Goal: Transaction & Acquisition: Purchase product/service

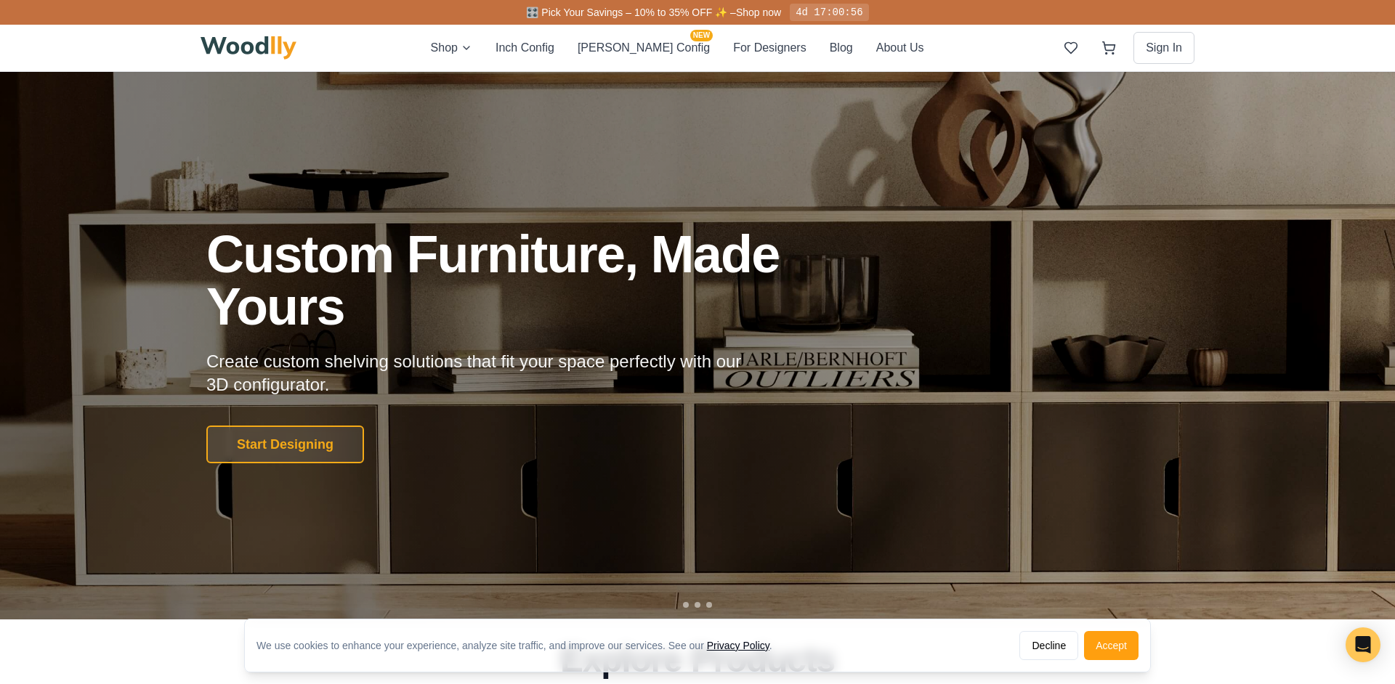
click at [170, 14] on div "🎛️ Pick Your Savings – 10% to 35% OFF ✨ – Shop now 4d 17:00:56" at bounding box center [697, 12] width 1395 height 25
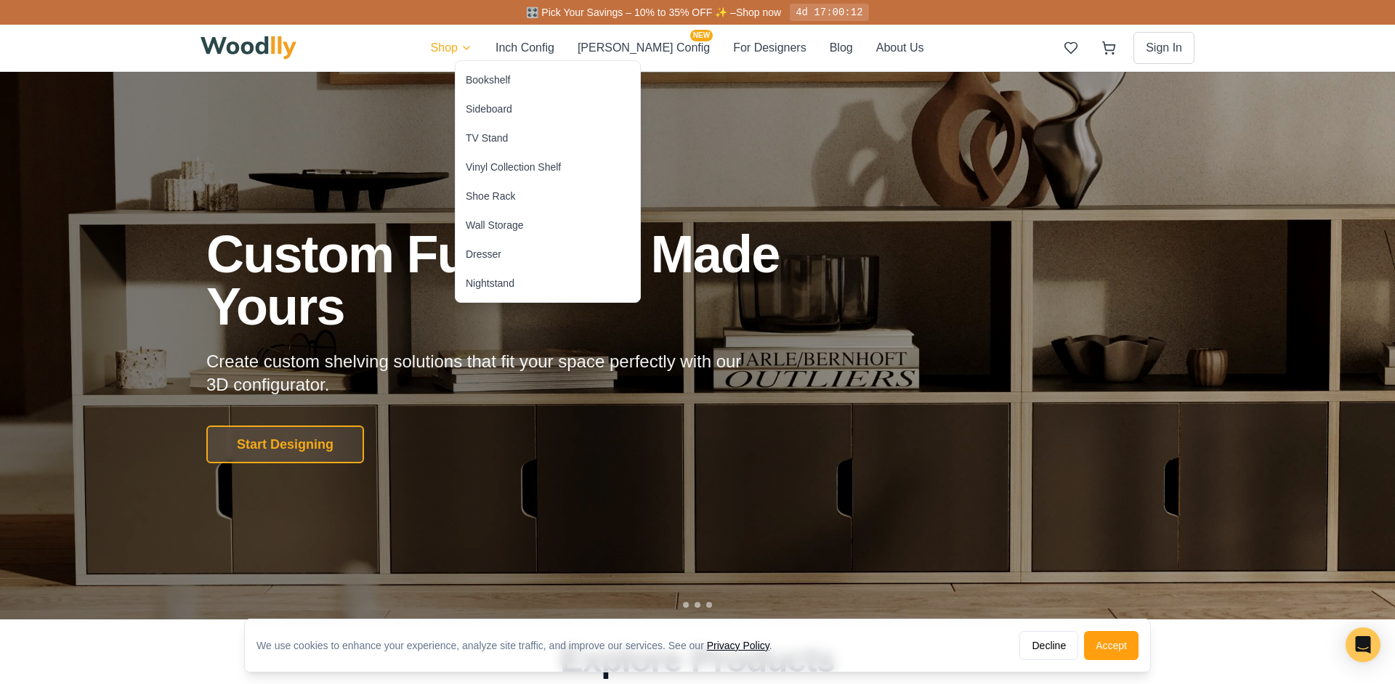
click at [486, 133] on div "TV Stand" at bounding box center [487, 138] width 42 height 15
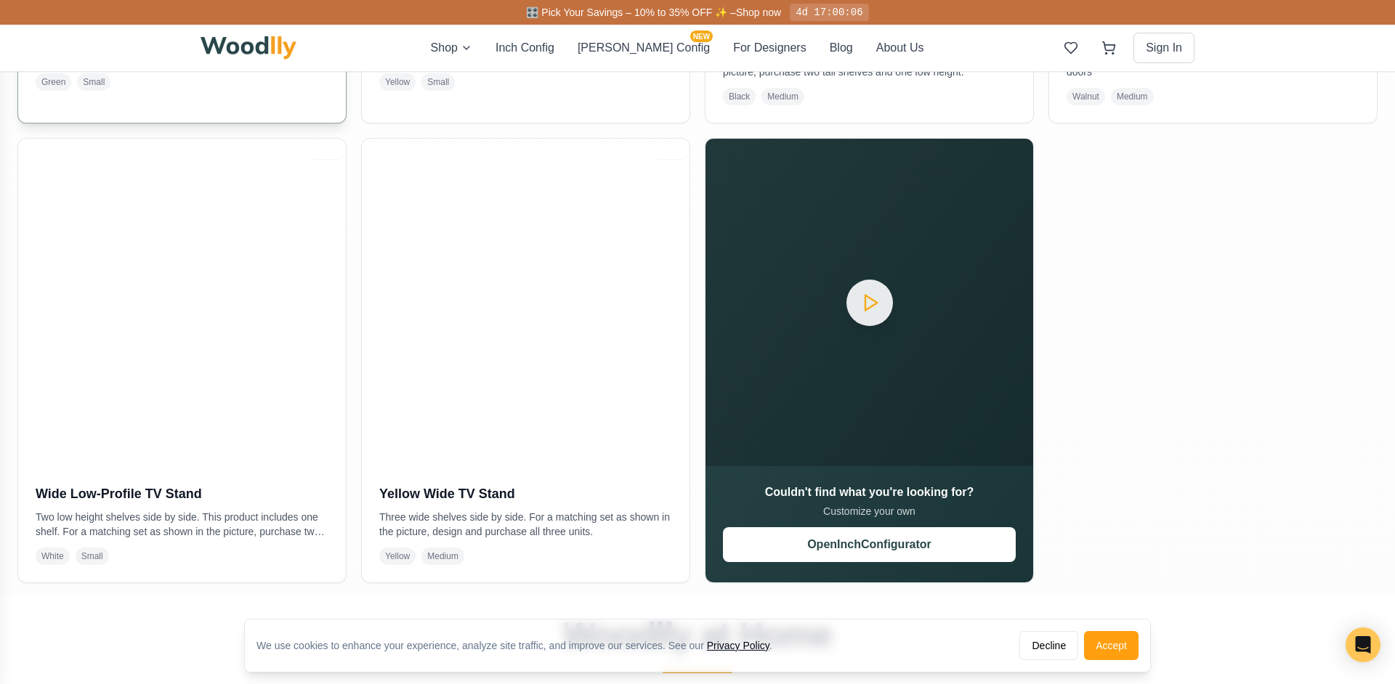
scroll to position [742, 0]
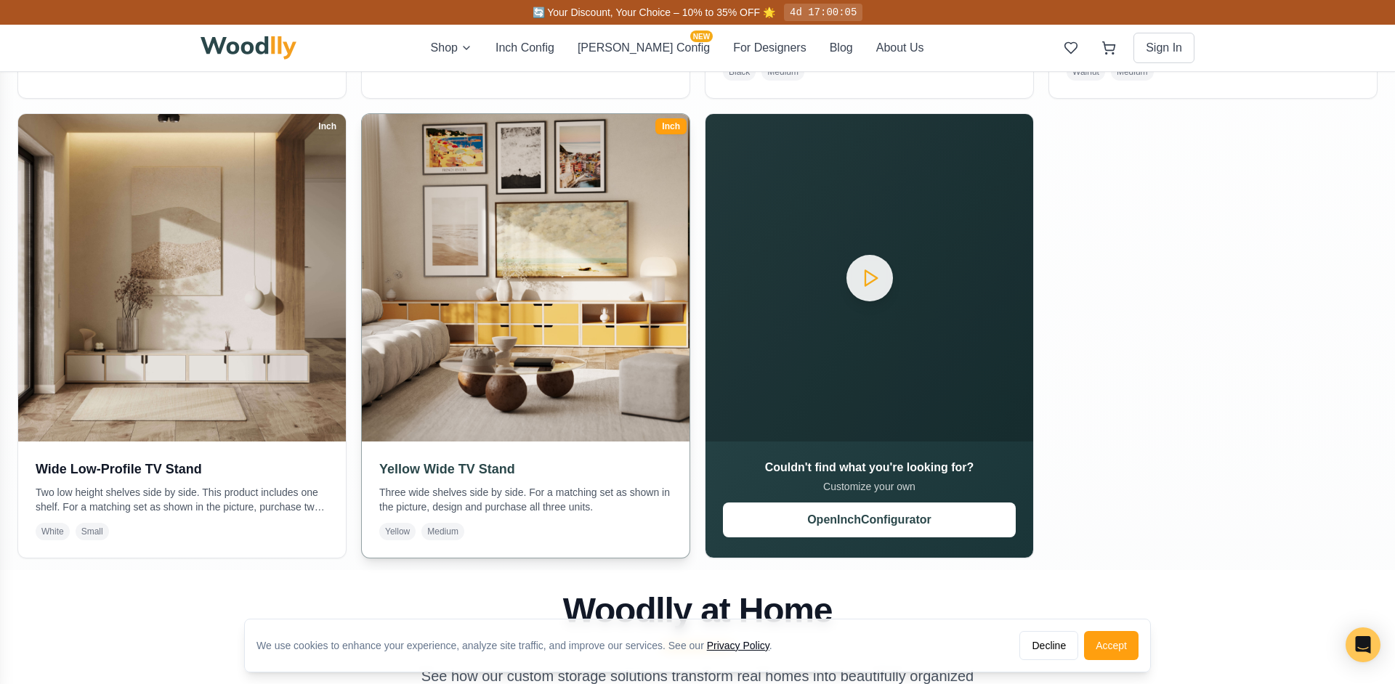
click at [486, 287] on img at bounding box center [526, 278] width 344 height 344
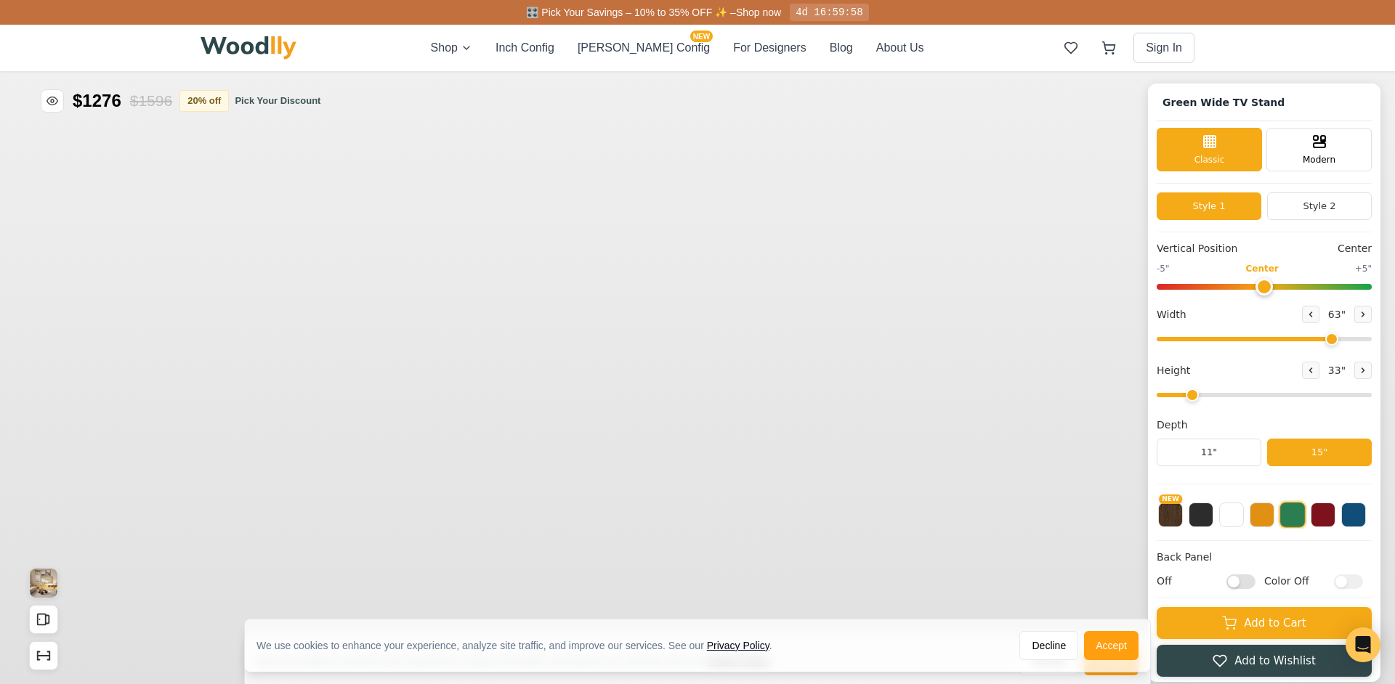
type input "63"
type input "2"
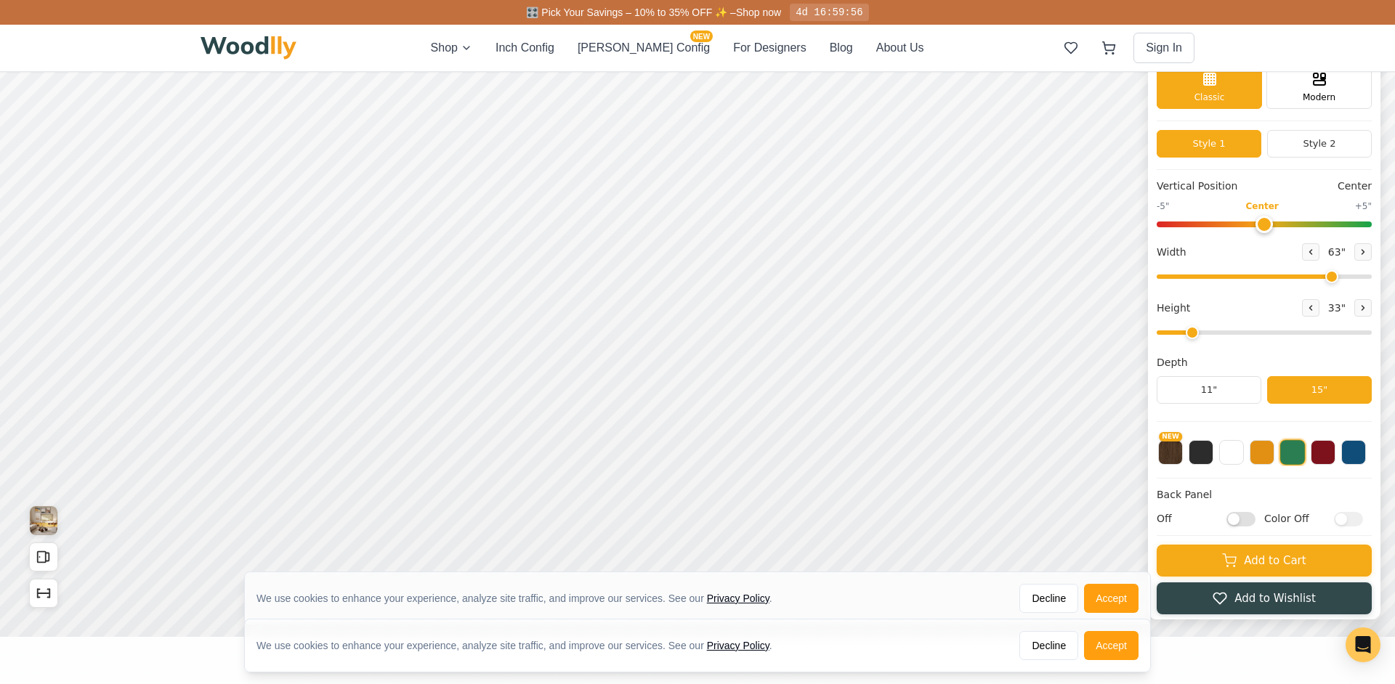
scroll to position [65, 0]
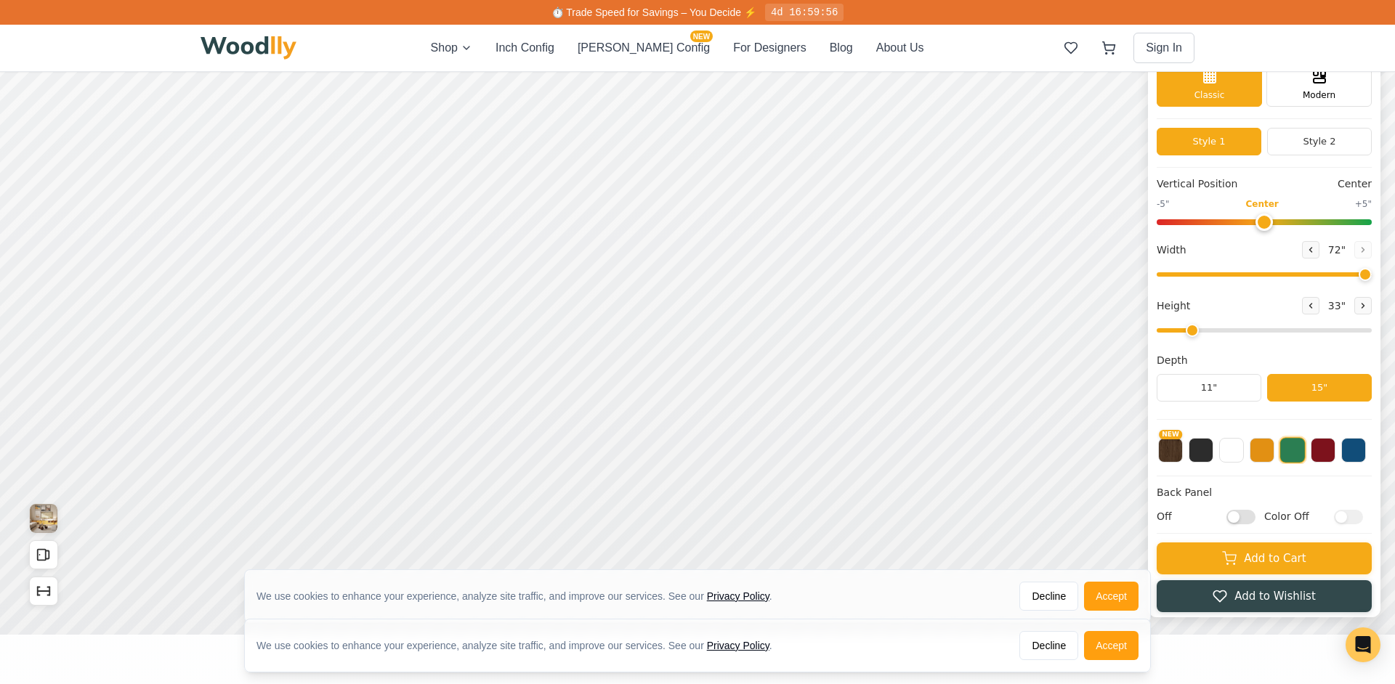
drag, startPoint x: 1339, startPoint y: 267, endPoint x: 1382, endPoint y: 272, distance: 43.1
type input "72"
click at [1372, 272] on input "range" at bounding box center [1264, 274] width 215 height 4
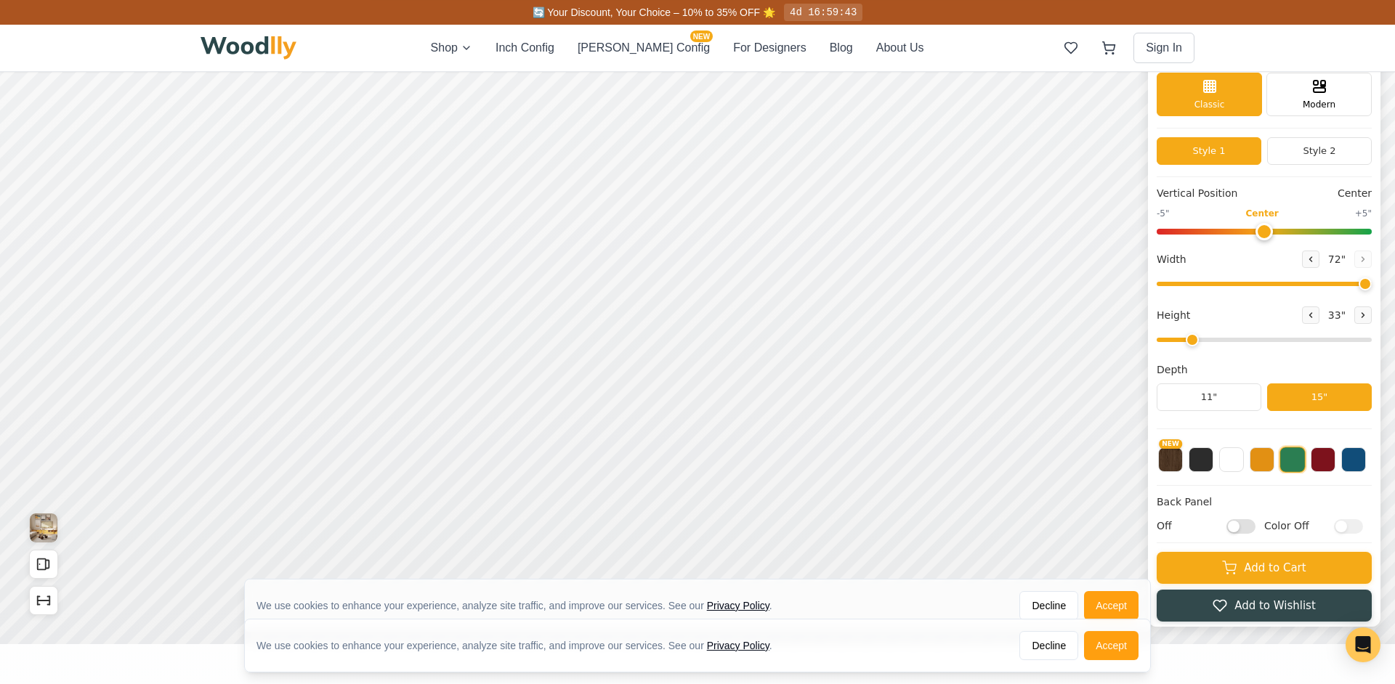
scroll to position [0, 0]
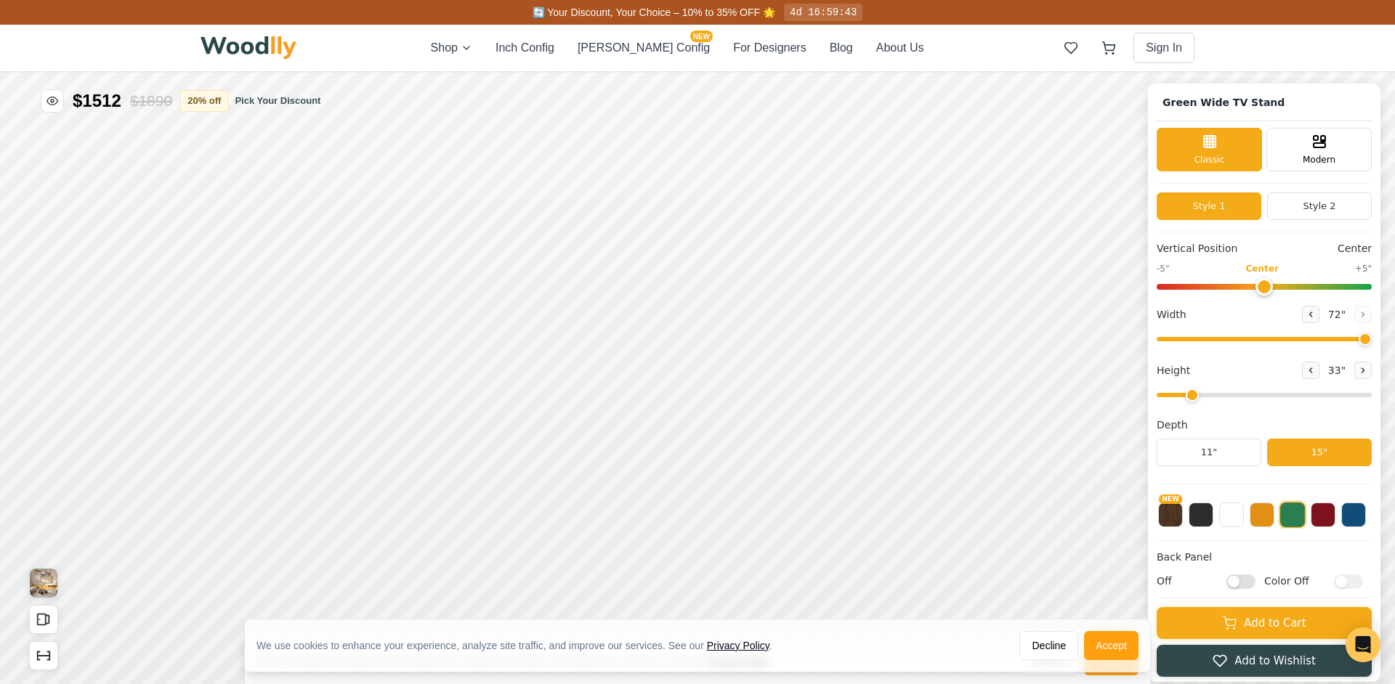
click at [295, 54] on img at bounding box center [249, 47] width 96 height 23
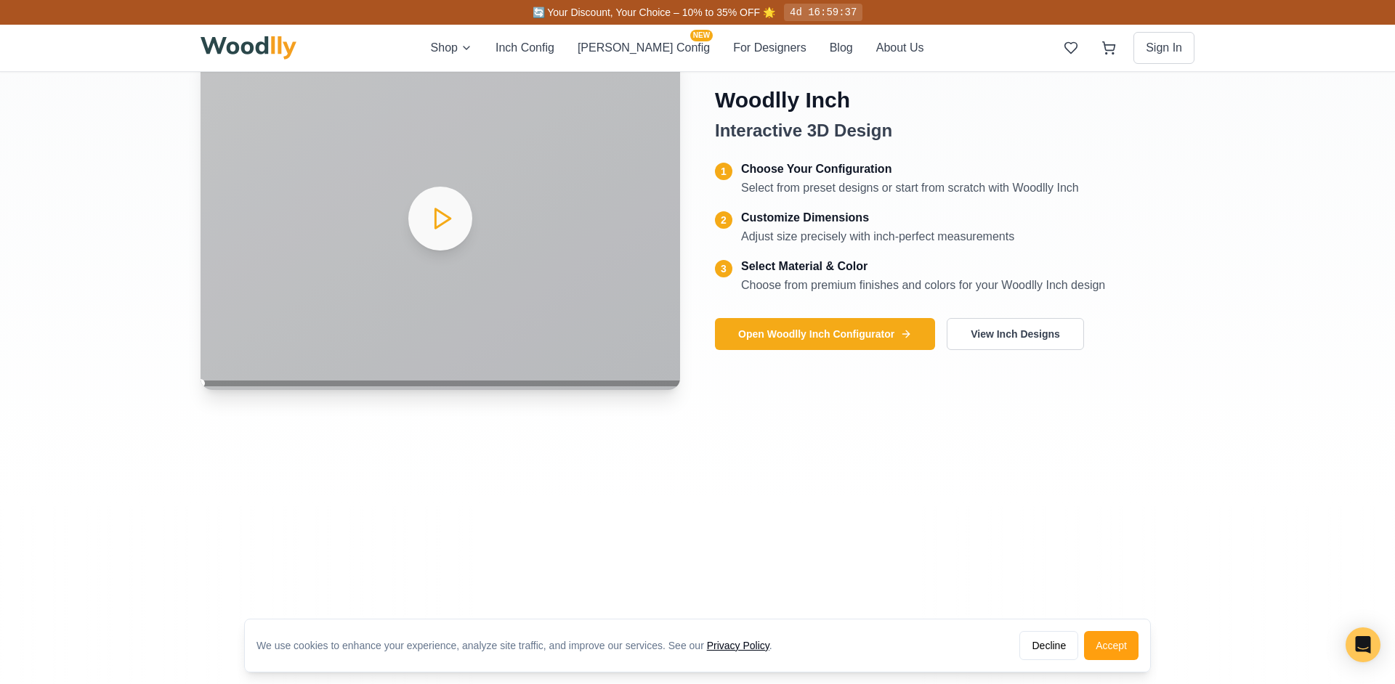
scroll to position [2473, 0]
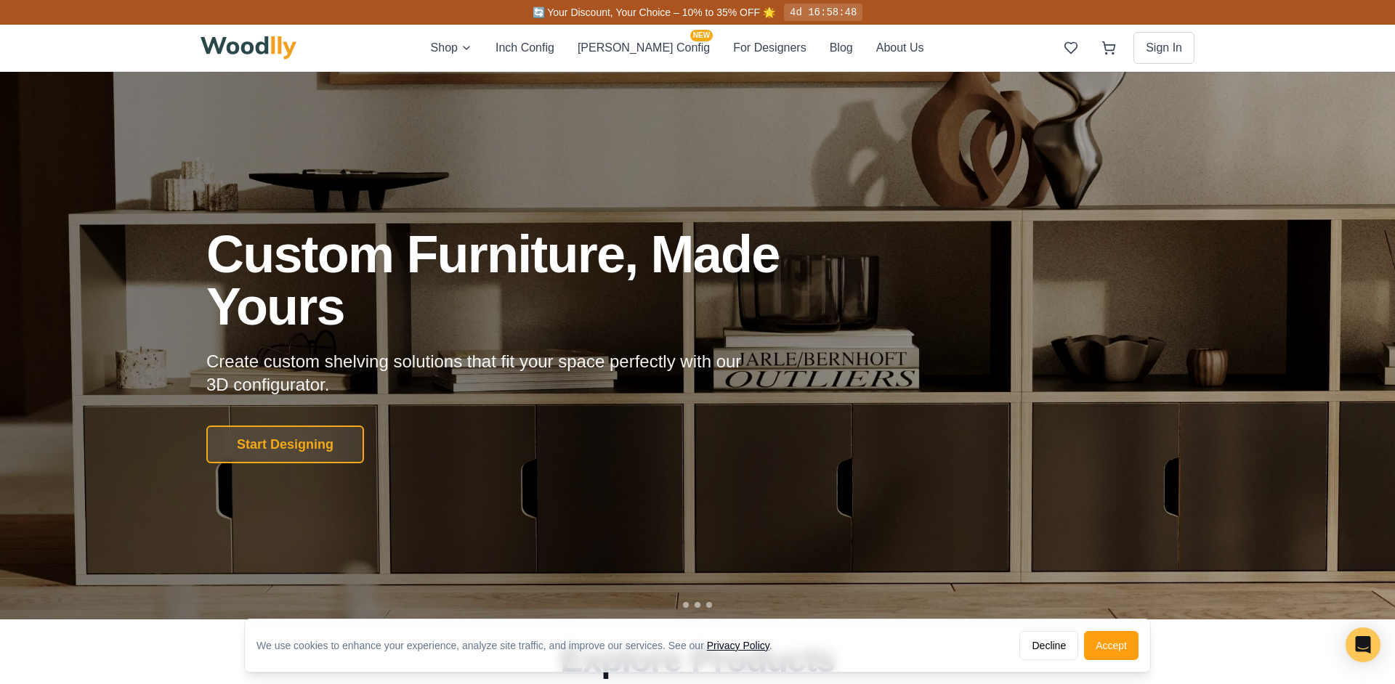
click at [320, 252] on h1 "Custom Furniture, Made Yours" at bounding box center [531, 280] width 651 height 105
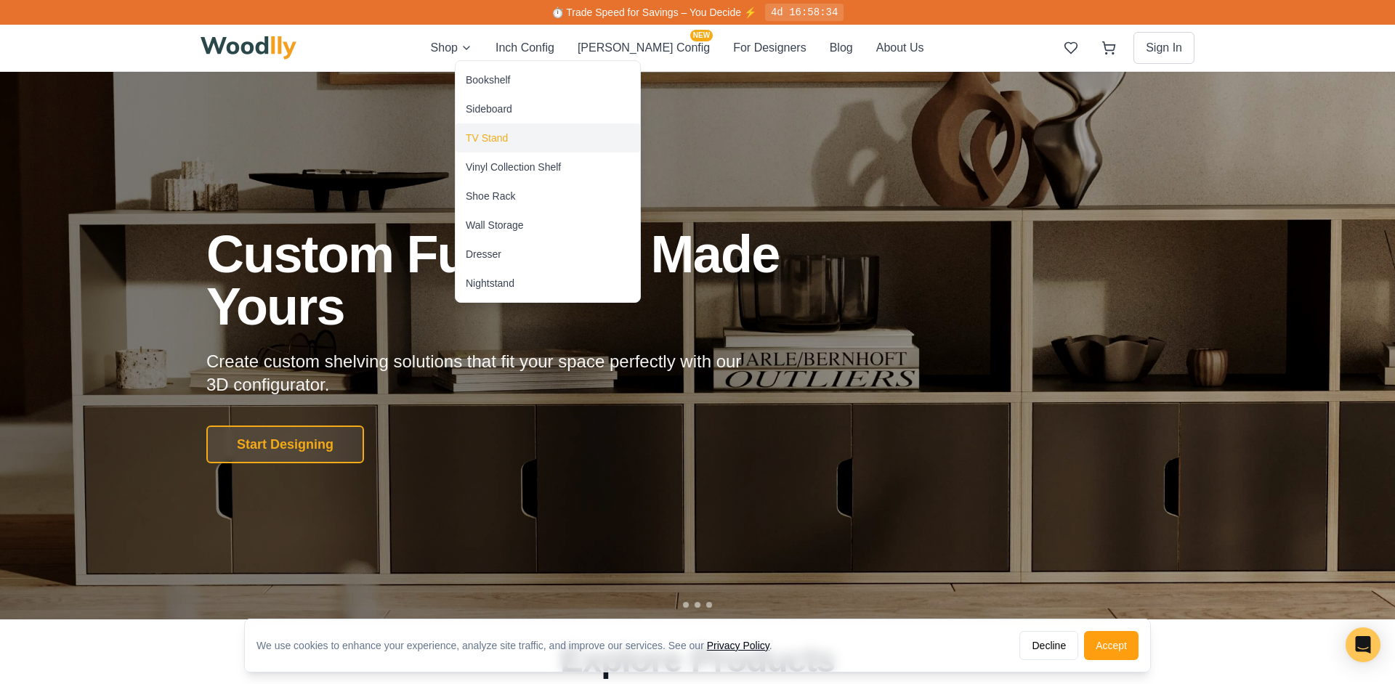
click at [497, 139] on div "TV Stand" at bounding box center [487, 138] width 42 height 15
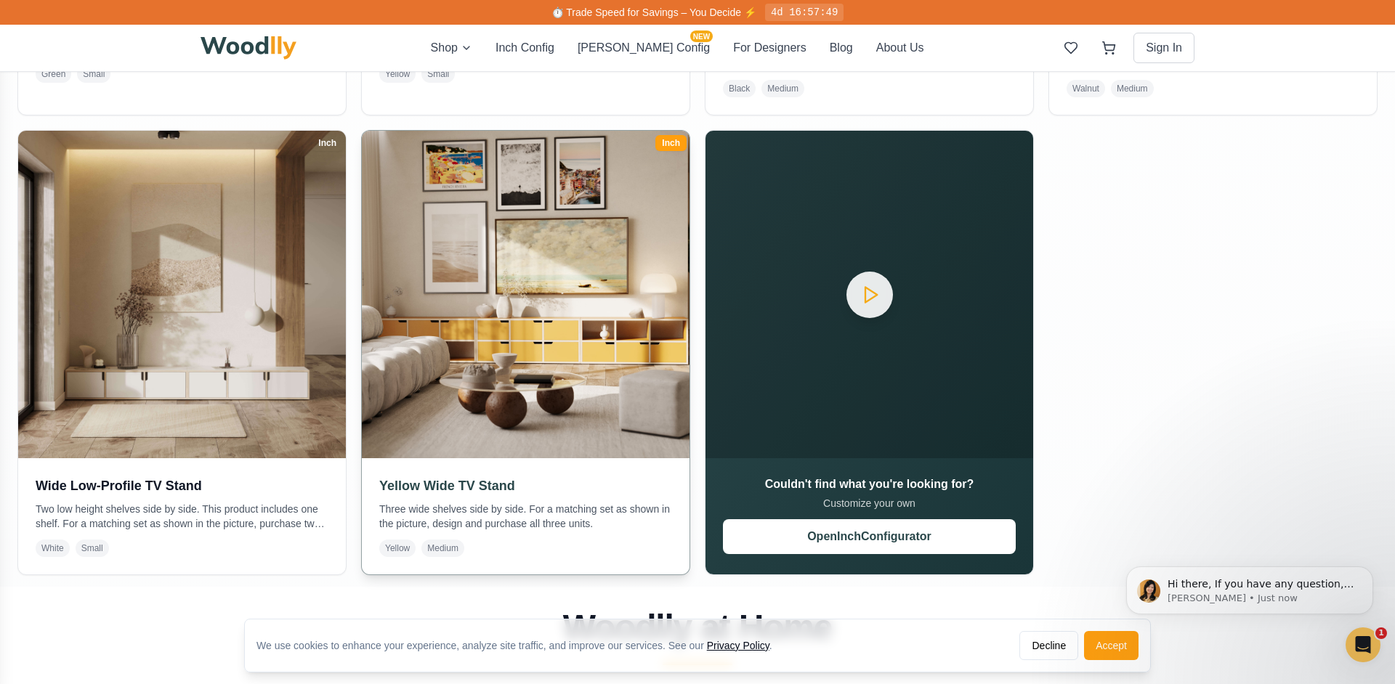
scroll to position [729, 0]
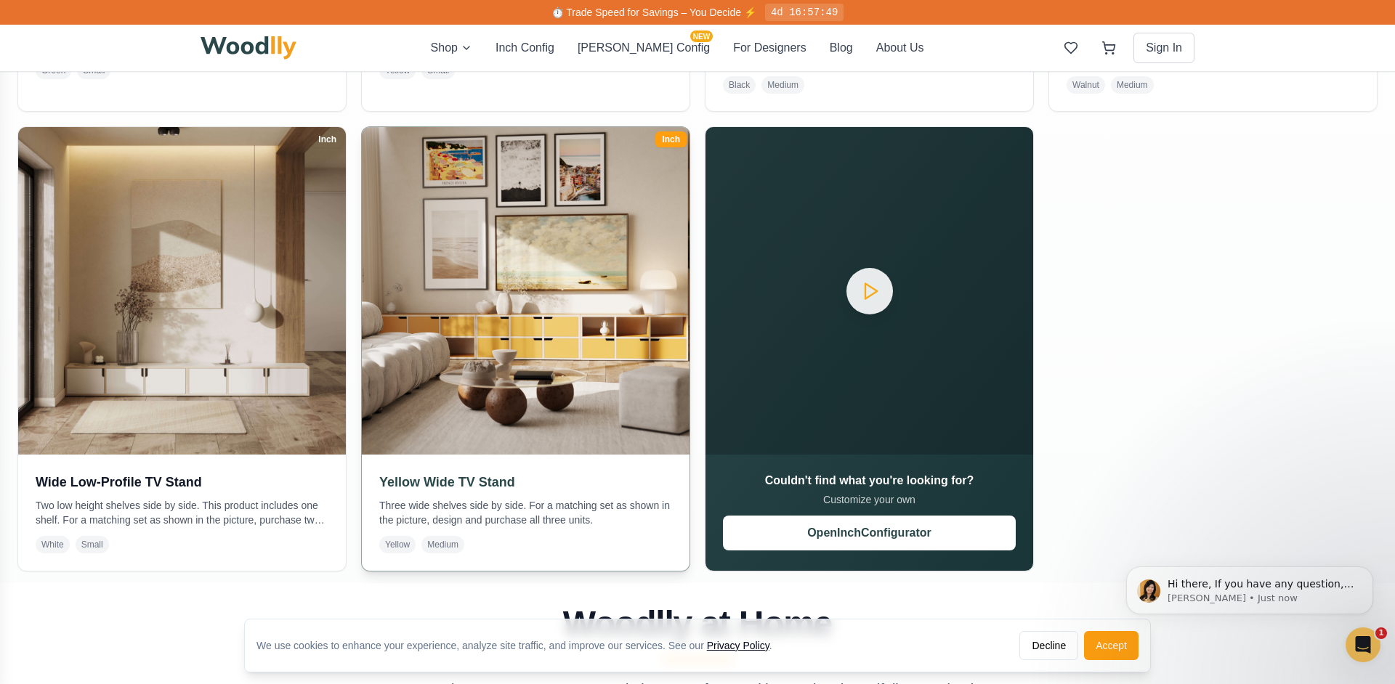
click at [474, 331] on img at bounding box center [526, 291] width 344 height 344
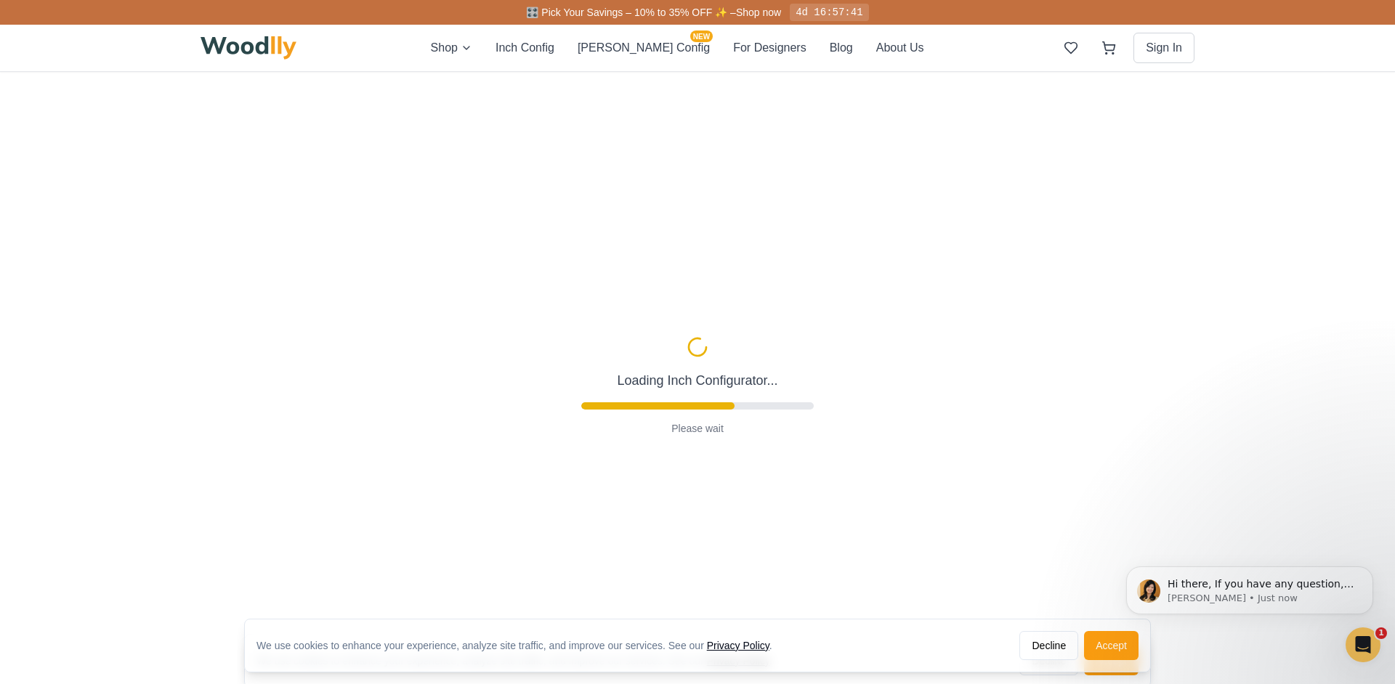
type input "63"
type input "2"
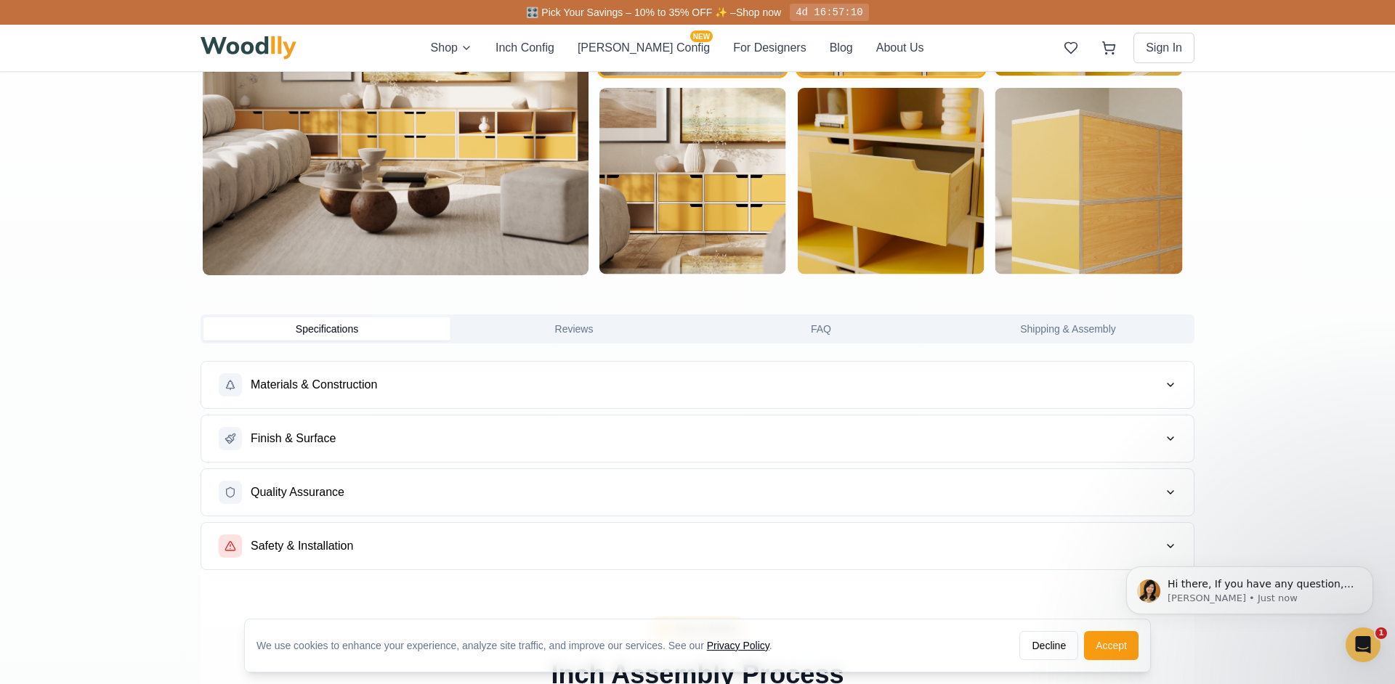
scroll to position [721, 0]
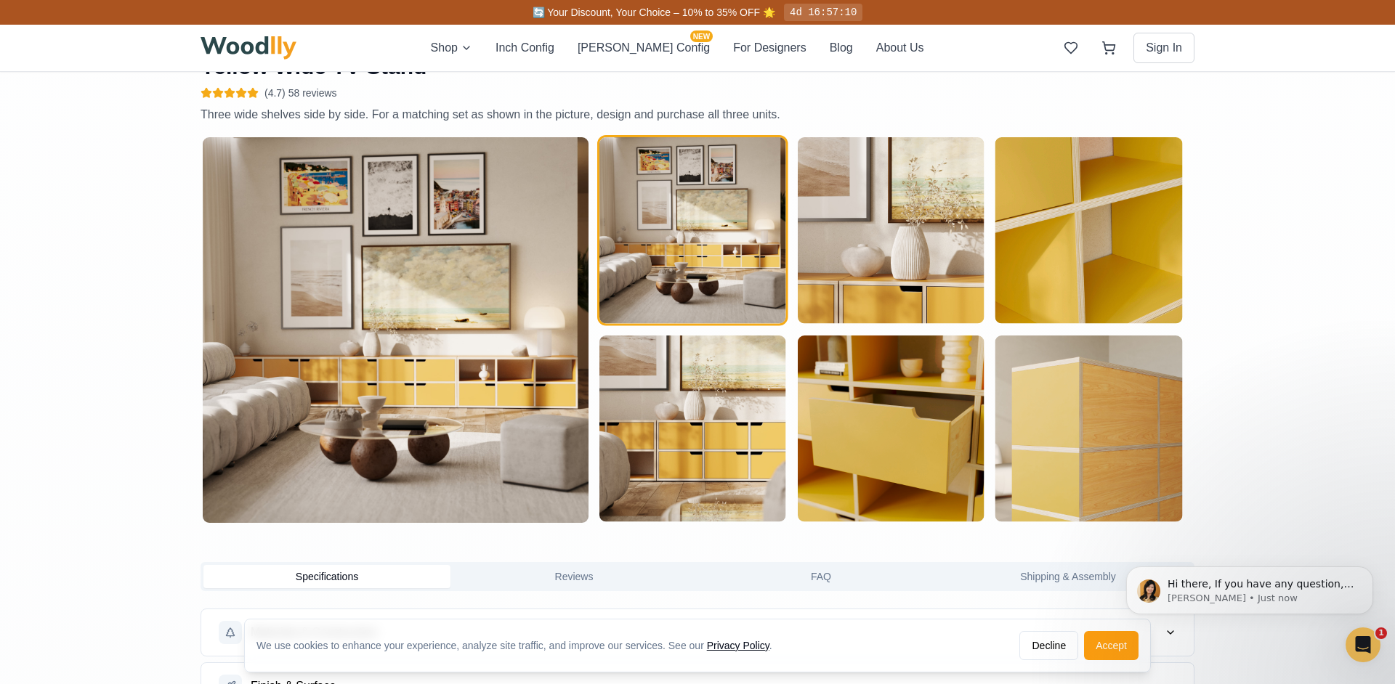
click at [270, 50] on img at bounding box center [249, 47] width 96 height 23
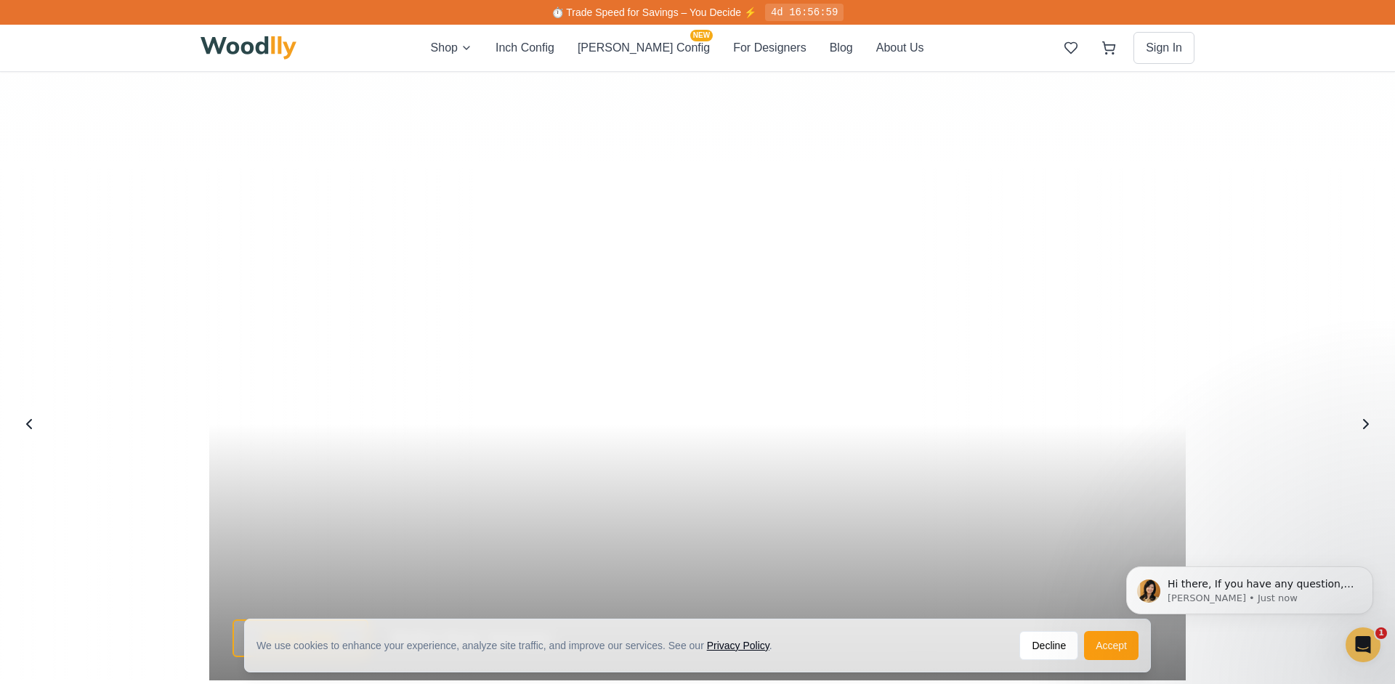
scroll to position [2715, 0]
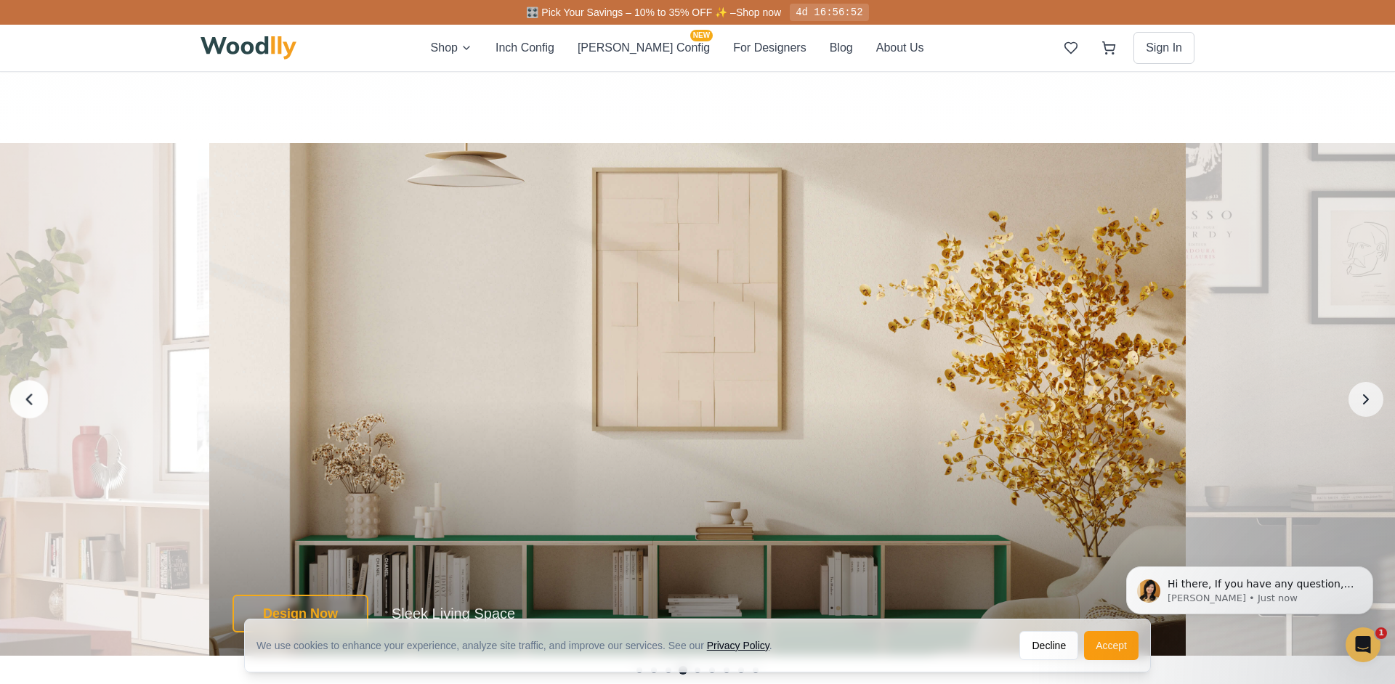
click at [43, 404] on button "Previous image" at bounding box center [29, 400] width 39 height 39
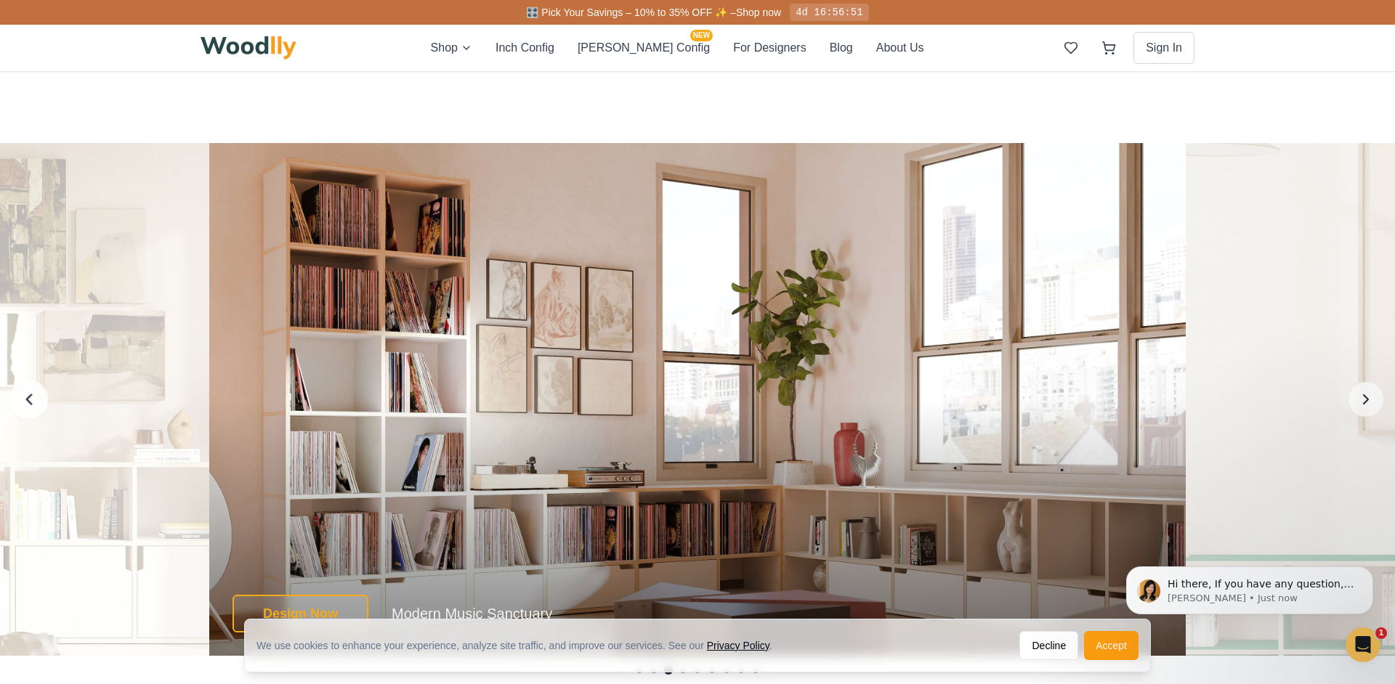
click at [43, 404] on button "Previous image" at bounding box center [29, 400] width 39 height 39
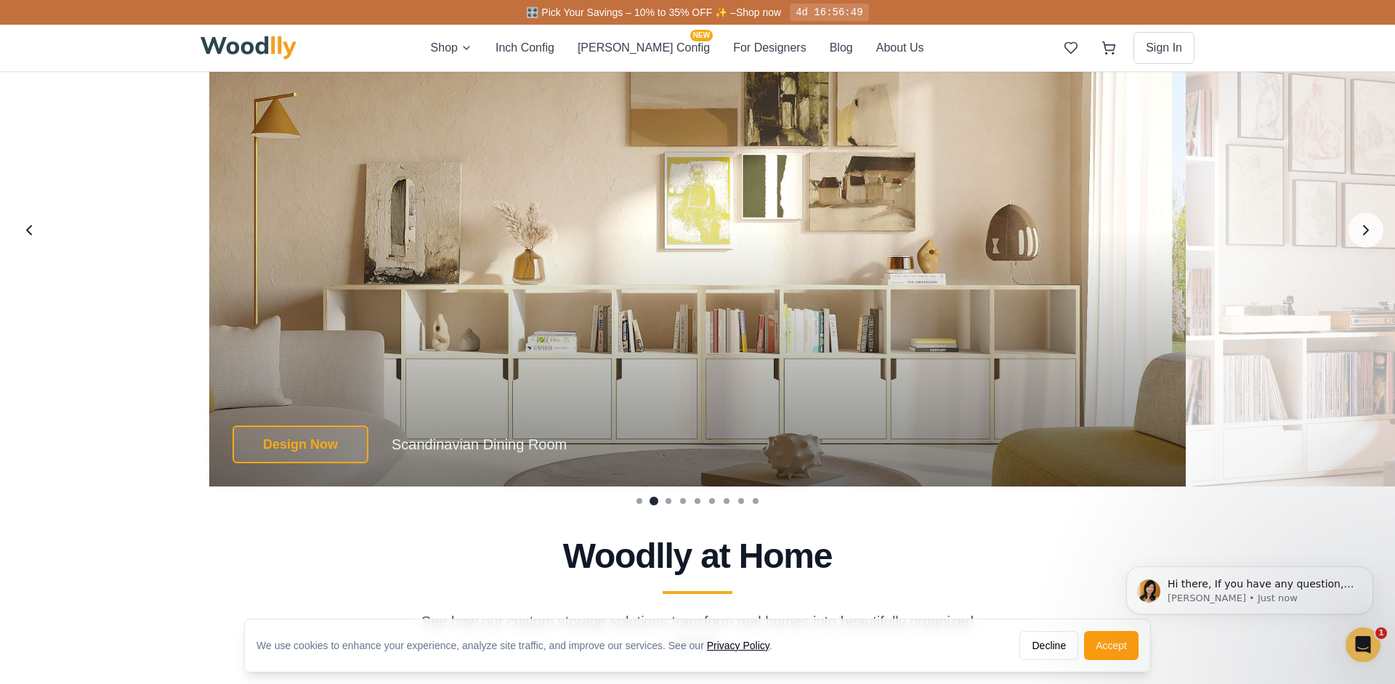
scroll to position [2904, 0]
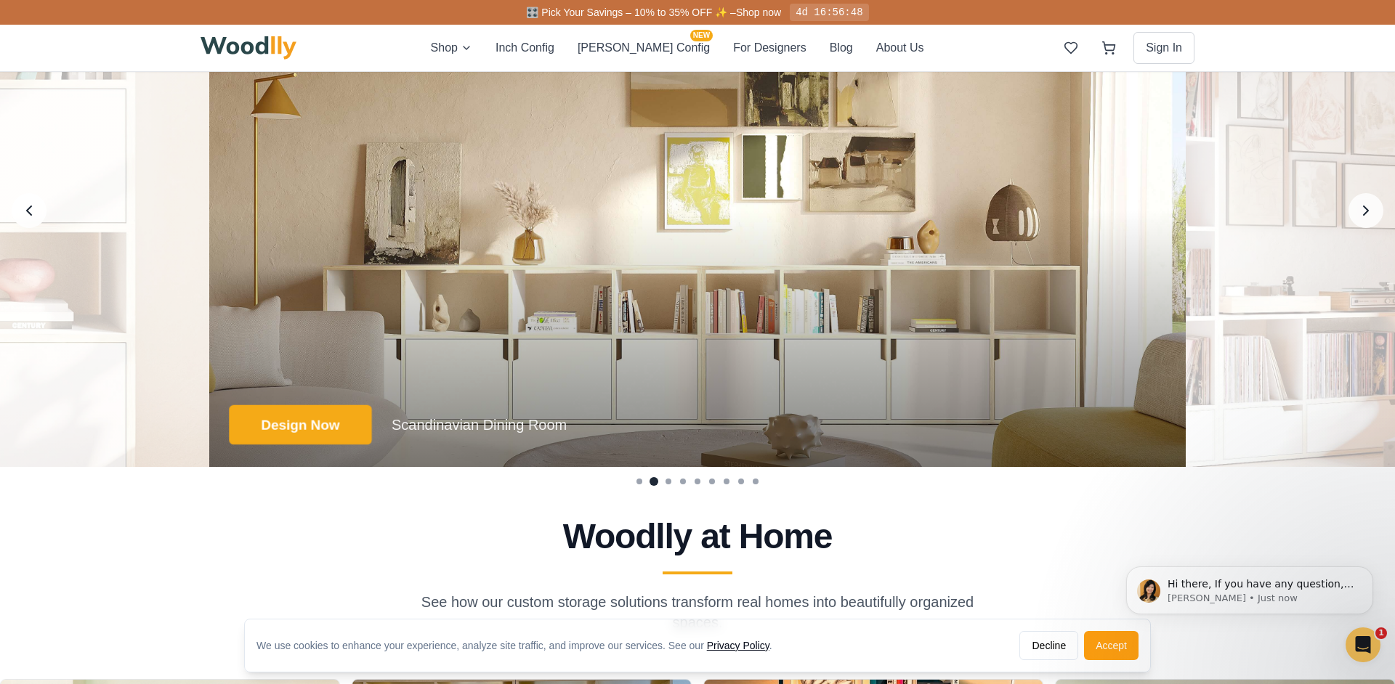
click at [327, 425] on button "Design Now" at bounding box center [300, 425] width 142 height 40
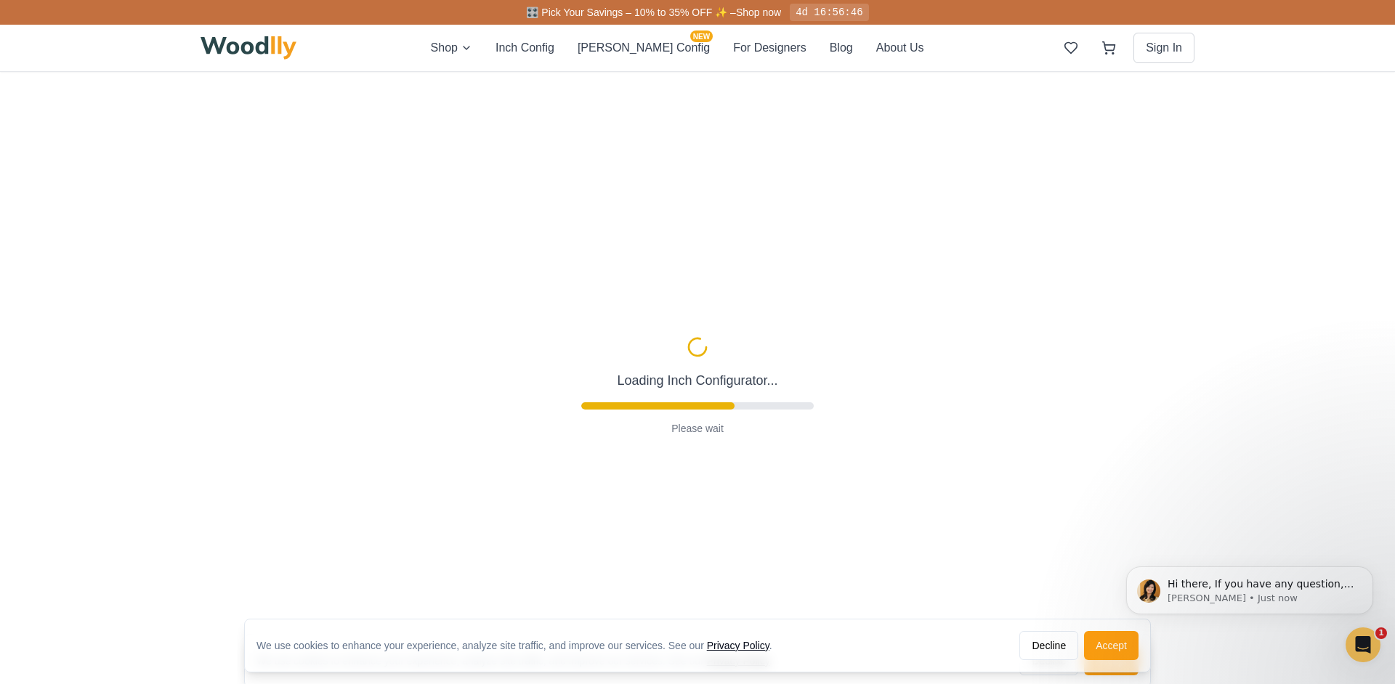
type input "72"
type input "2"
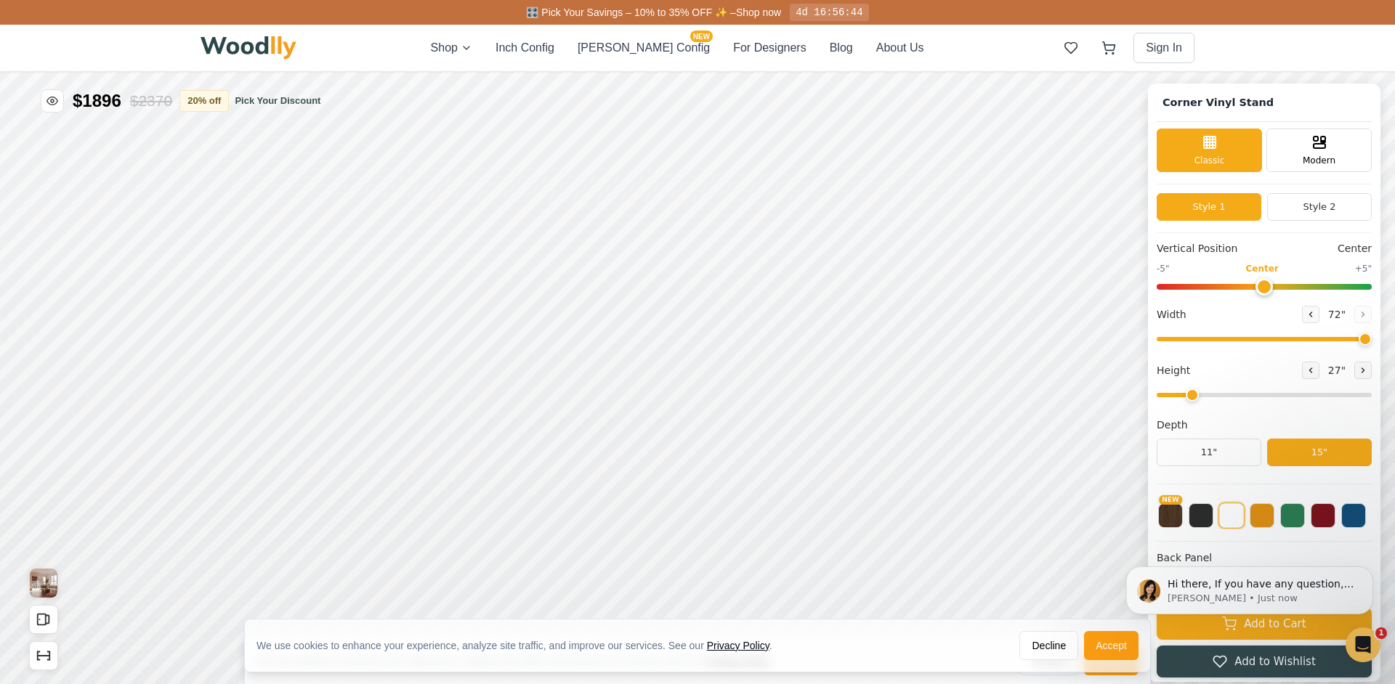
scroll to position [3, 0]
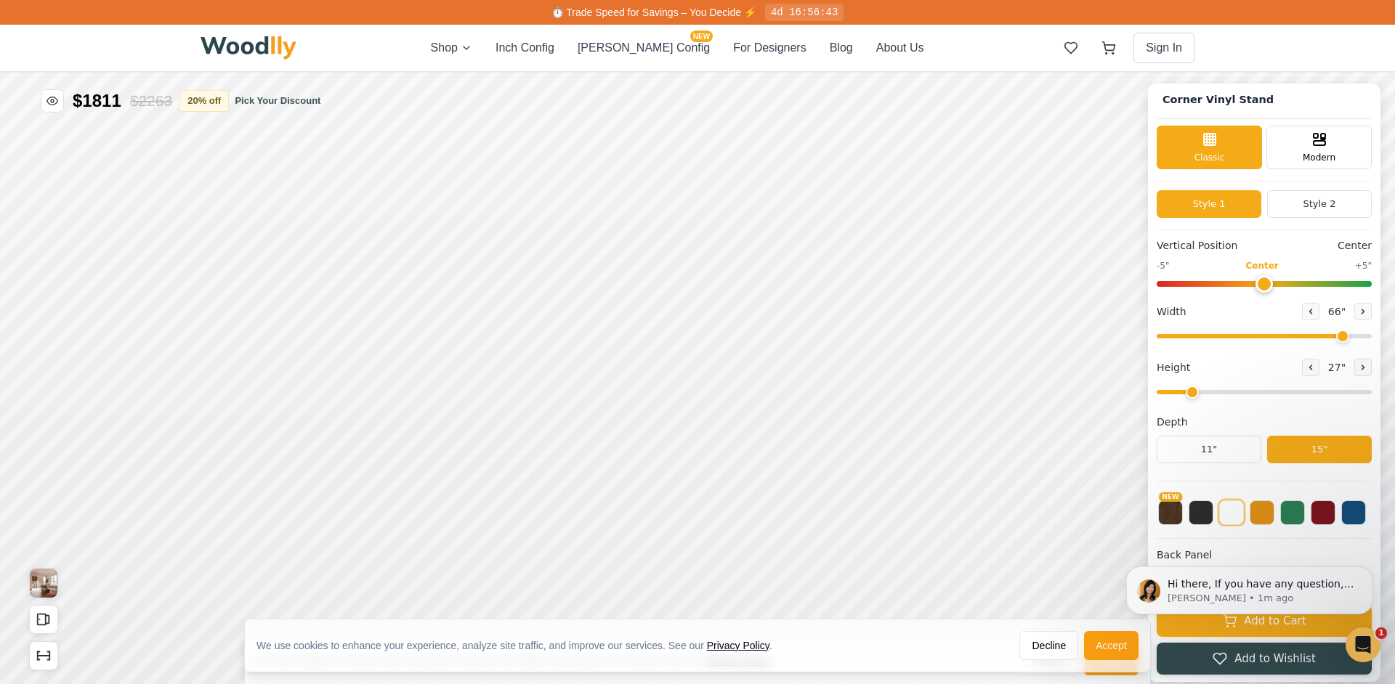
drag, startPoint x: 1360, startPoint y: 331, endPoint x: 1340, endPoint y: 333, distance: 19.7
type input "66"
click at [1340, 334] on input "range" at bounding box center [1264, 336] width 215 height 4
click at [1296, 197] on button "Style 2" at bounding box center [1319, 204] width 105 height 28
click at [1217, 203] on button "Style 1" at bounding box center [1209, 204] width 105 height 28
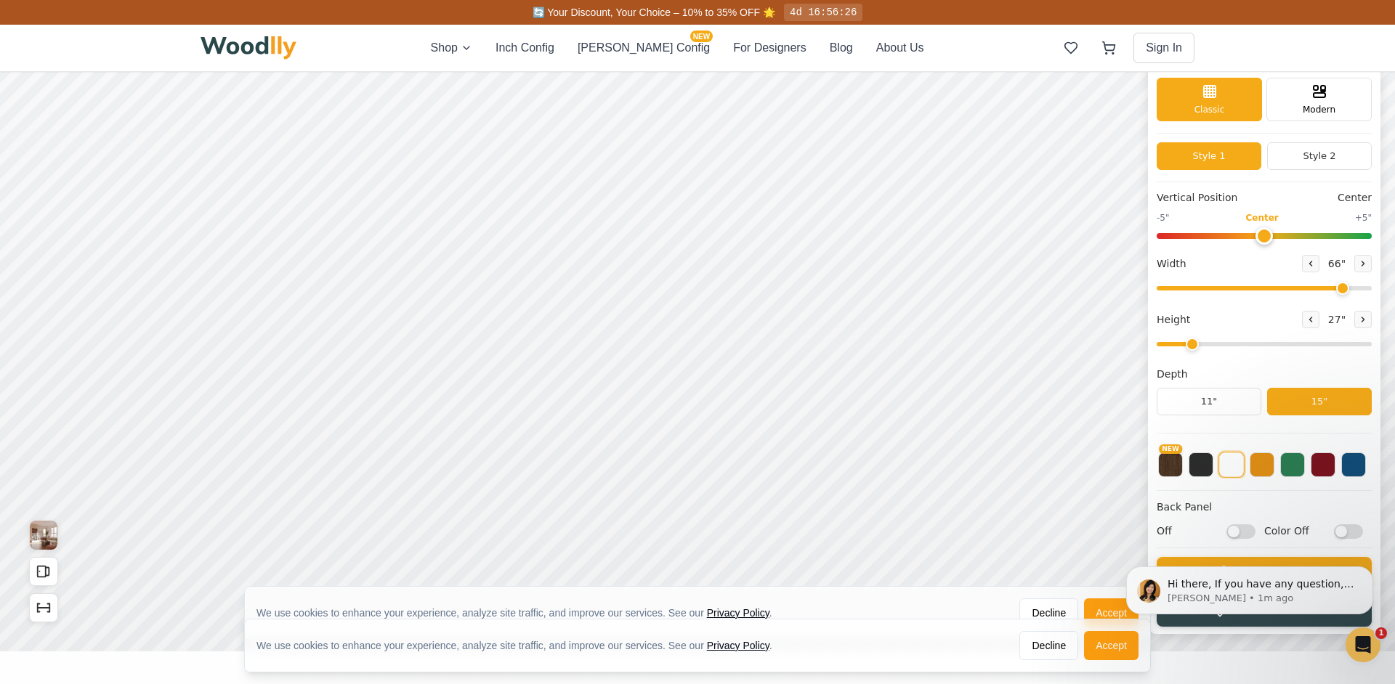
scroll to position [78, 0]
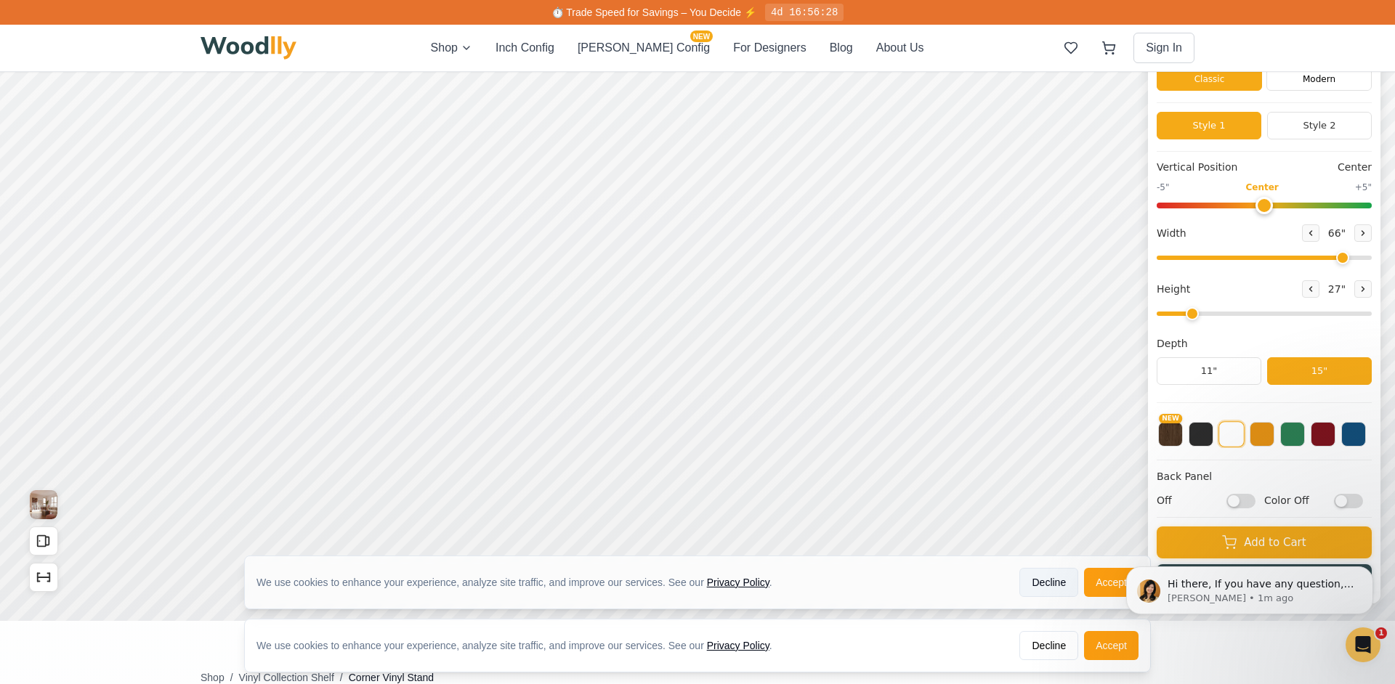
click at [1043, 580] on button "Decline" at bounding box center [1048, 582] width 59 height 29
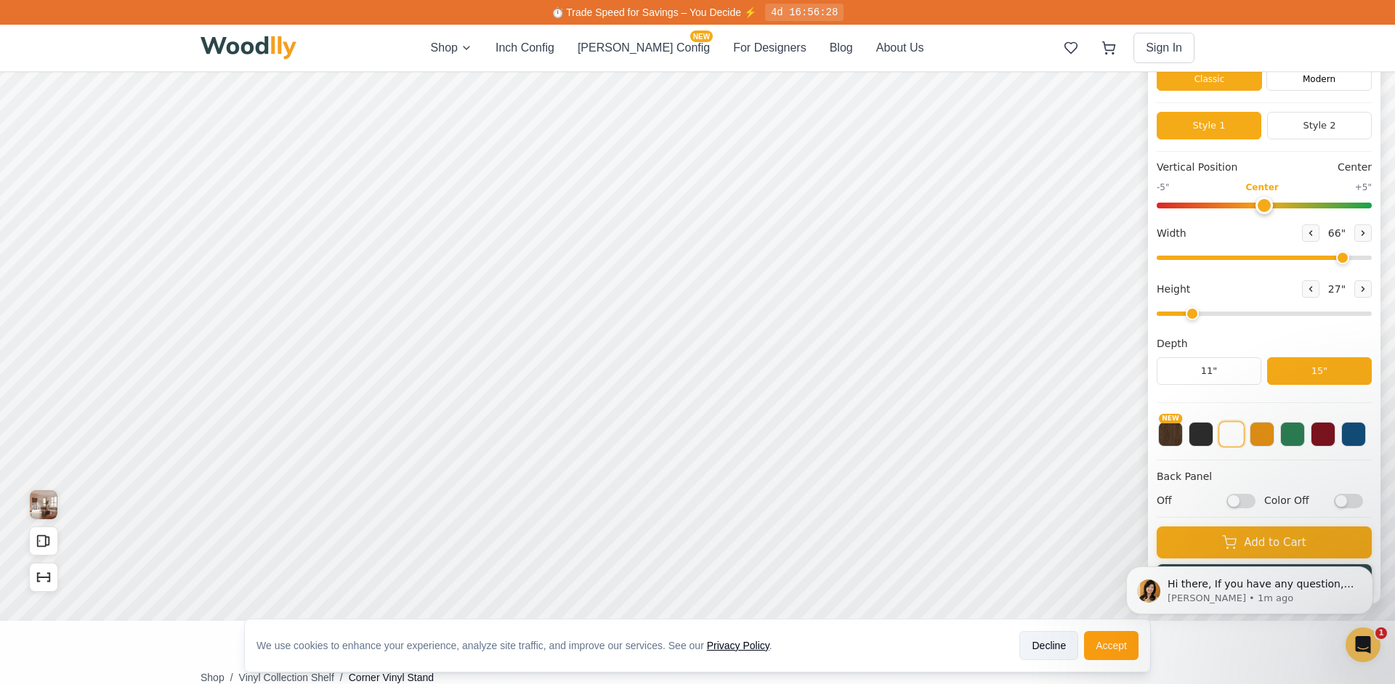
click at [1045, 655] on button "Decline" at bounding box center [1048, 645] width 59 height 29
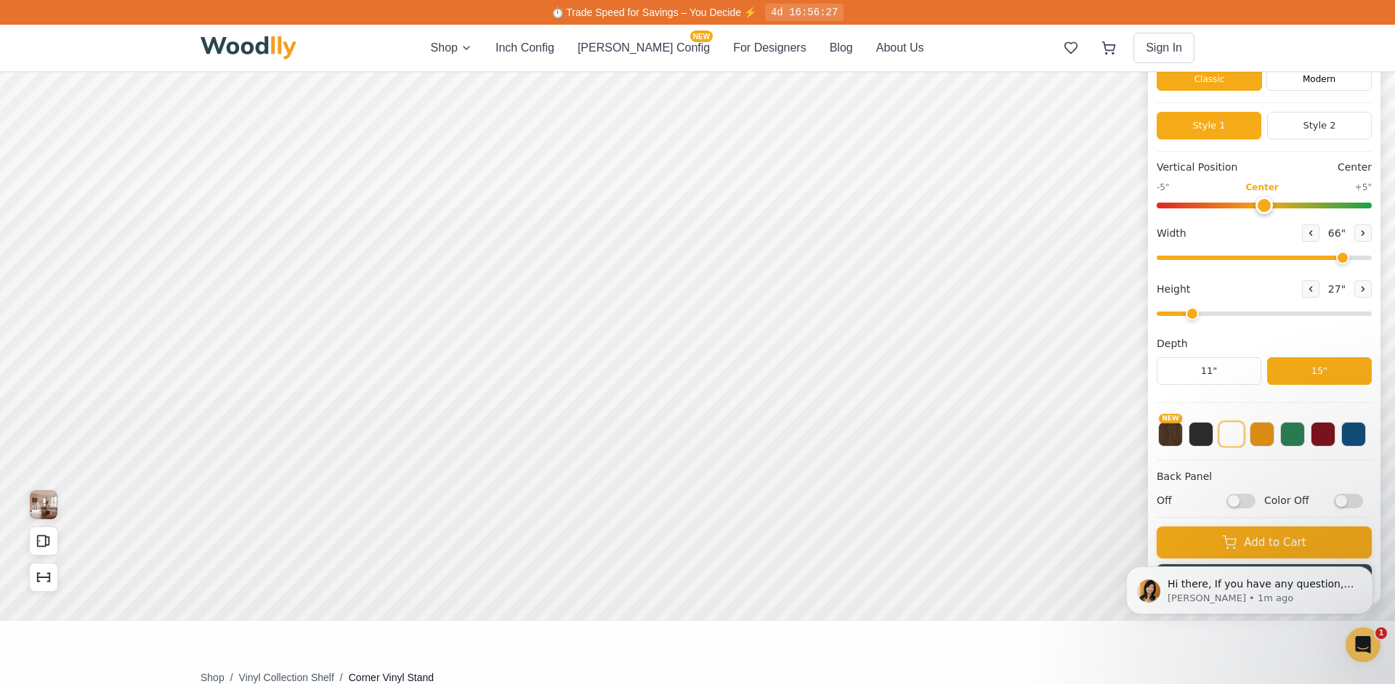
scroll to position [0, 0]
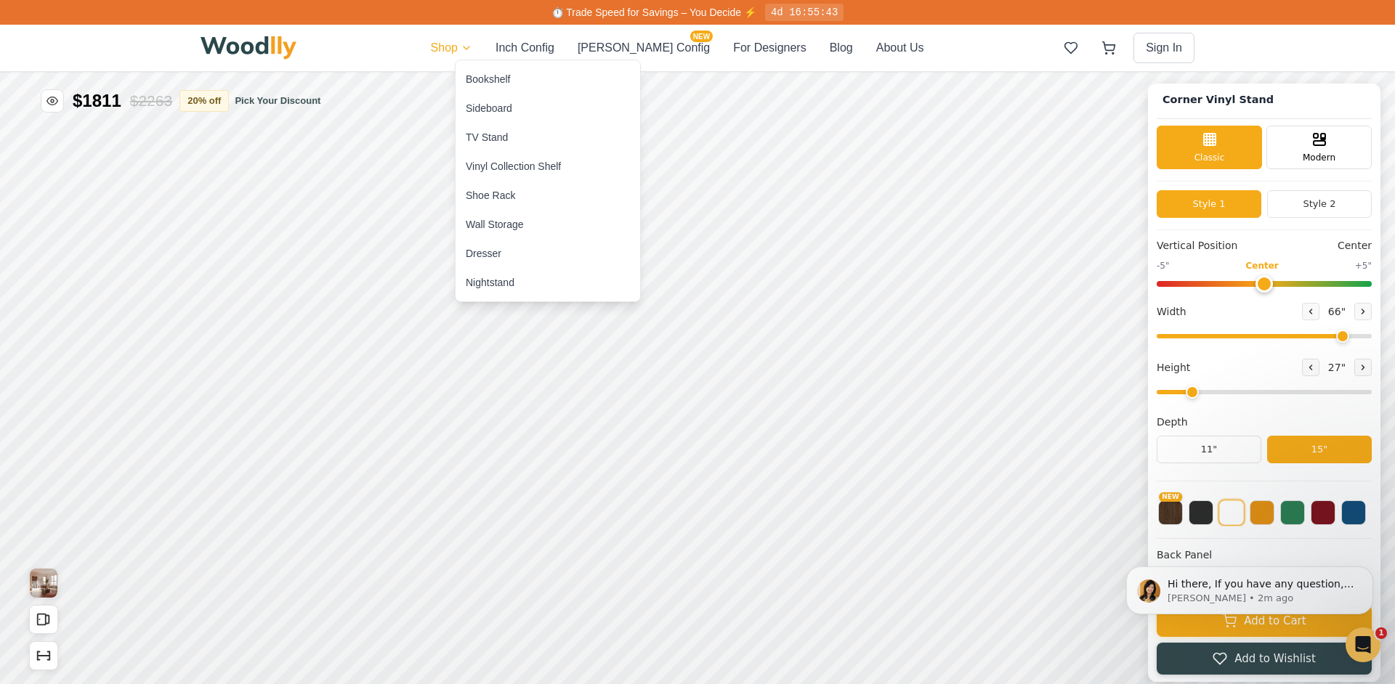
click at [495, 133] on div "TV Stand" at bounding box center [487, 137] width 42 height 15
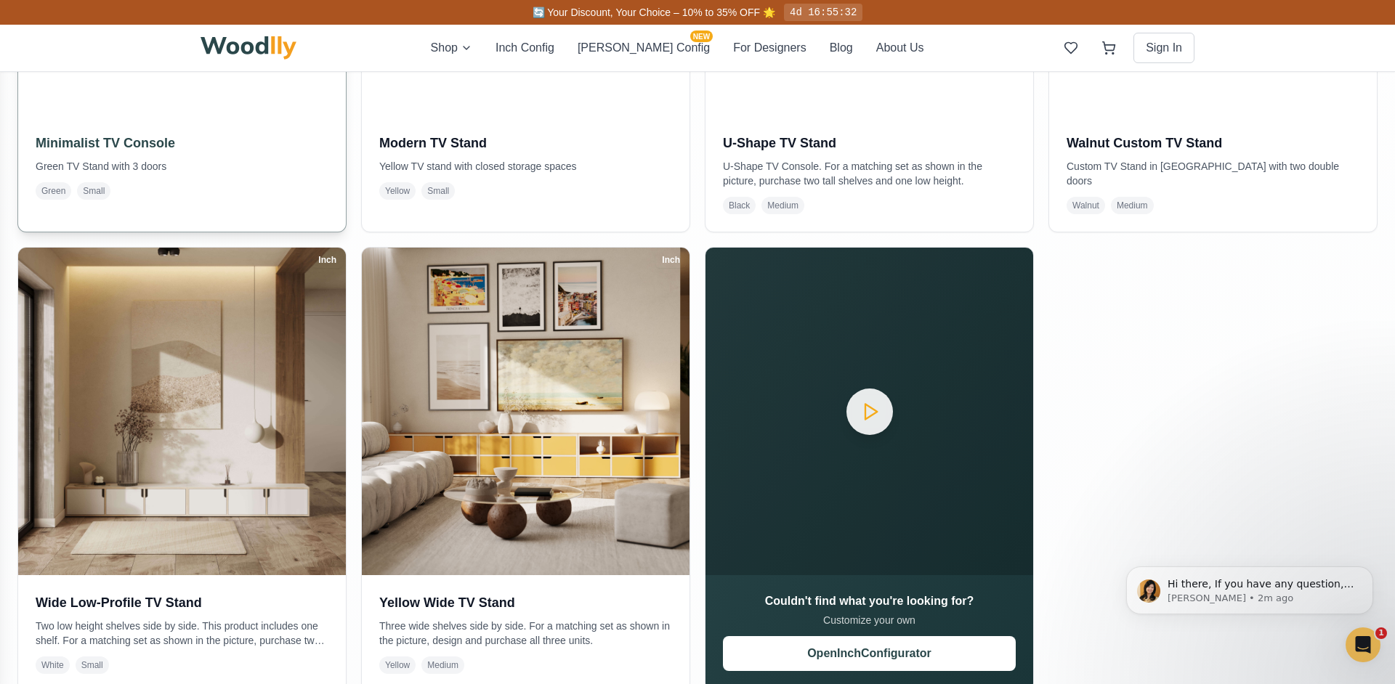
scroll to position [633, 0]
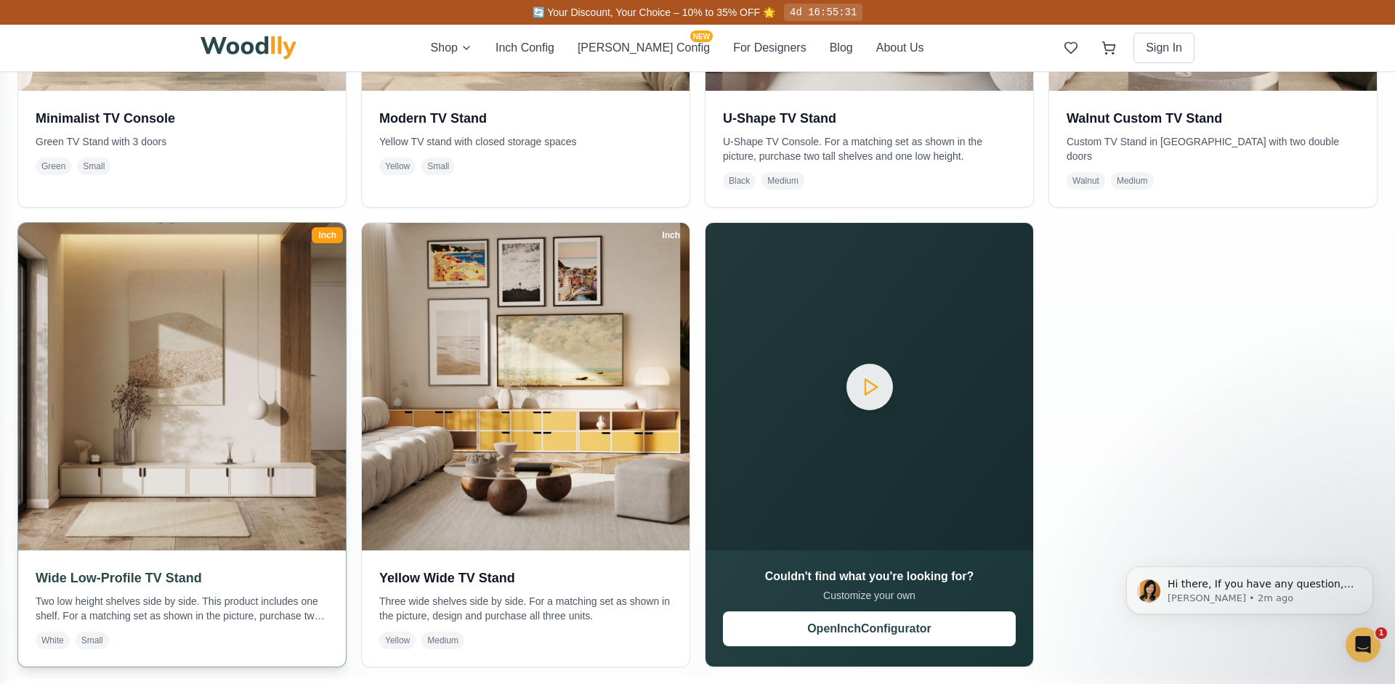
click at [215, 421] on img at bounding box center [182, 387] width 344 height 344
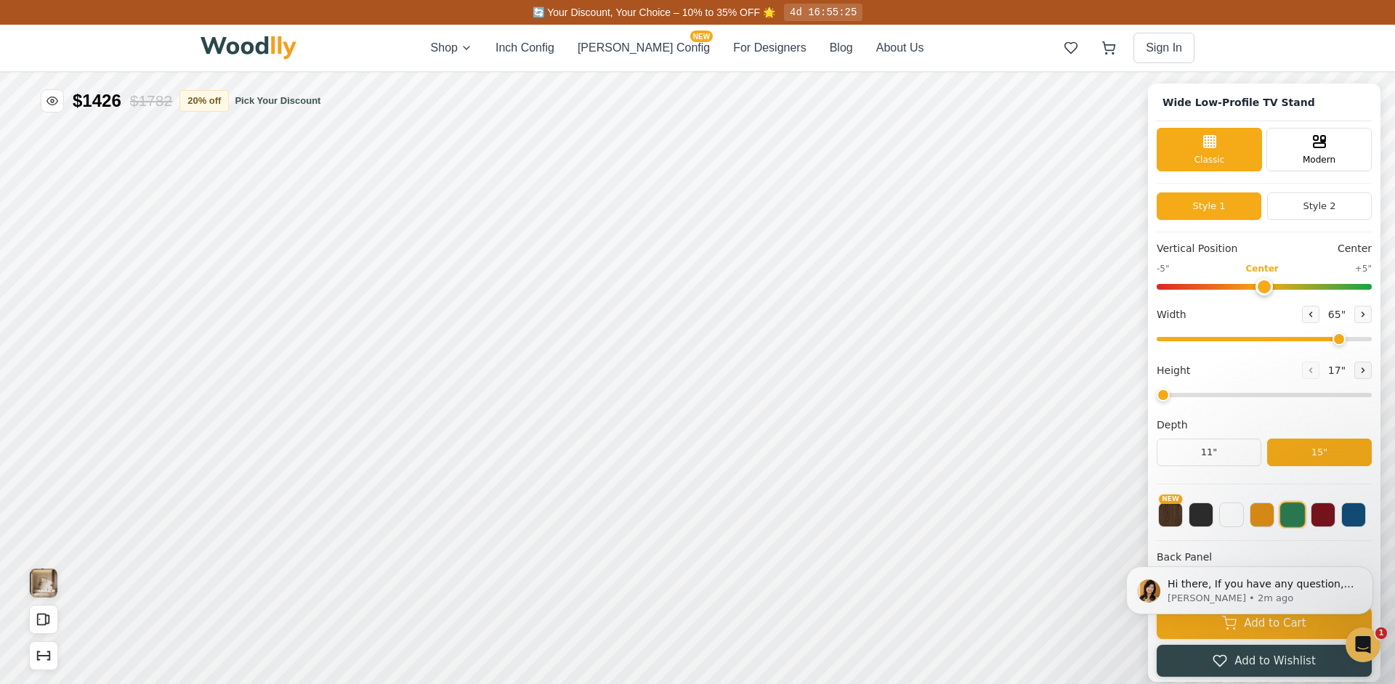
drag, startPoint x: 1297, startPoint y: 332, endPoint x: 1337, endPoint y: 334, distance: 40.0
type input "65"
click at [1337, 337] on input "range" at bounding box center [1264, 339] width 215 height 4
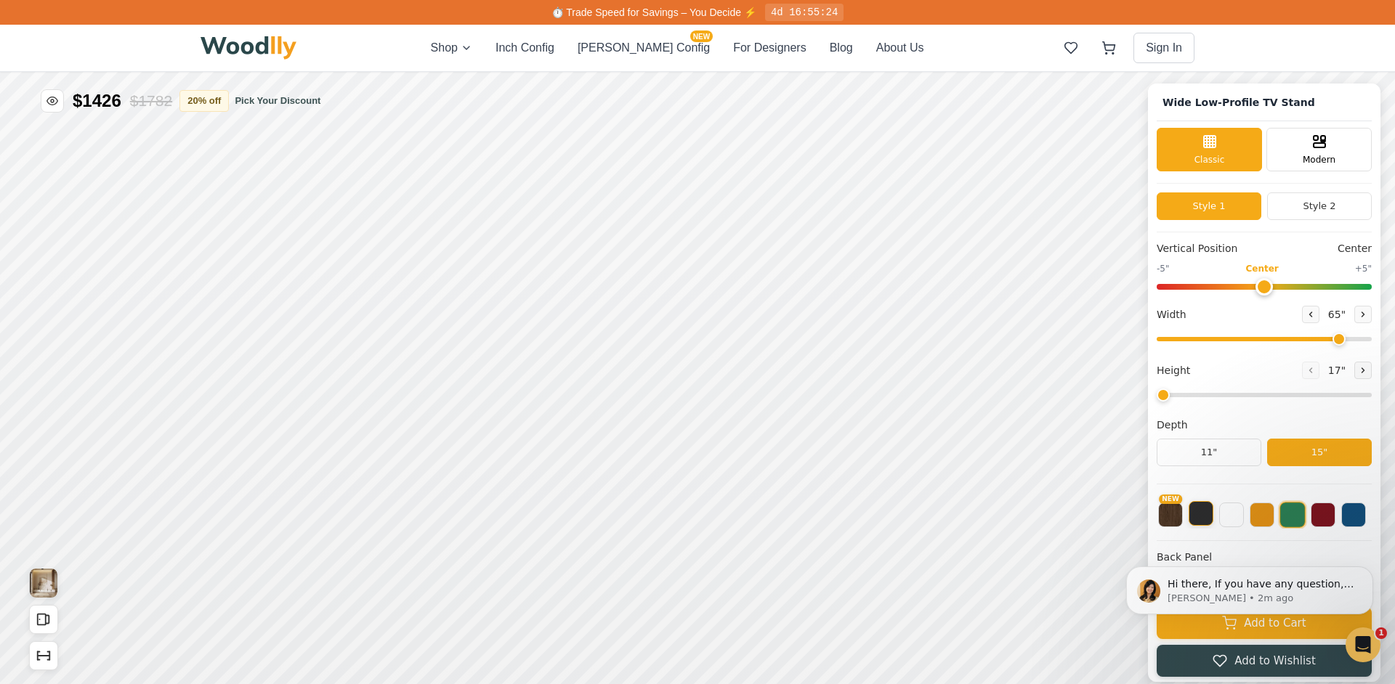
click at [1199, 508] on button at bounding box center [1201, 513] width 25 height 25
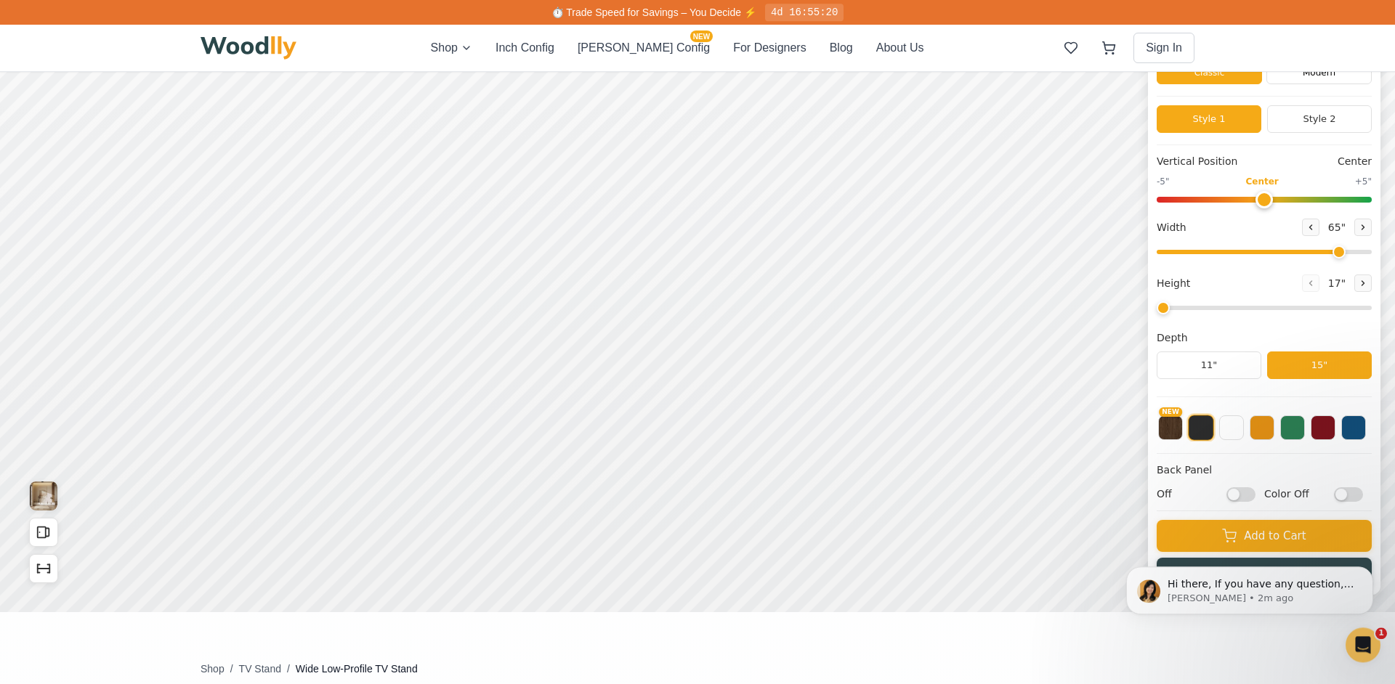
scroll to position [86, 0]
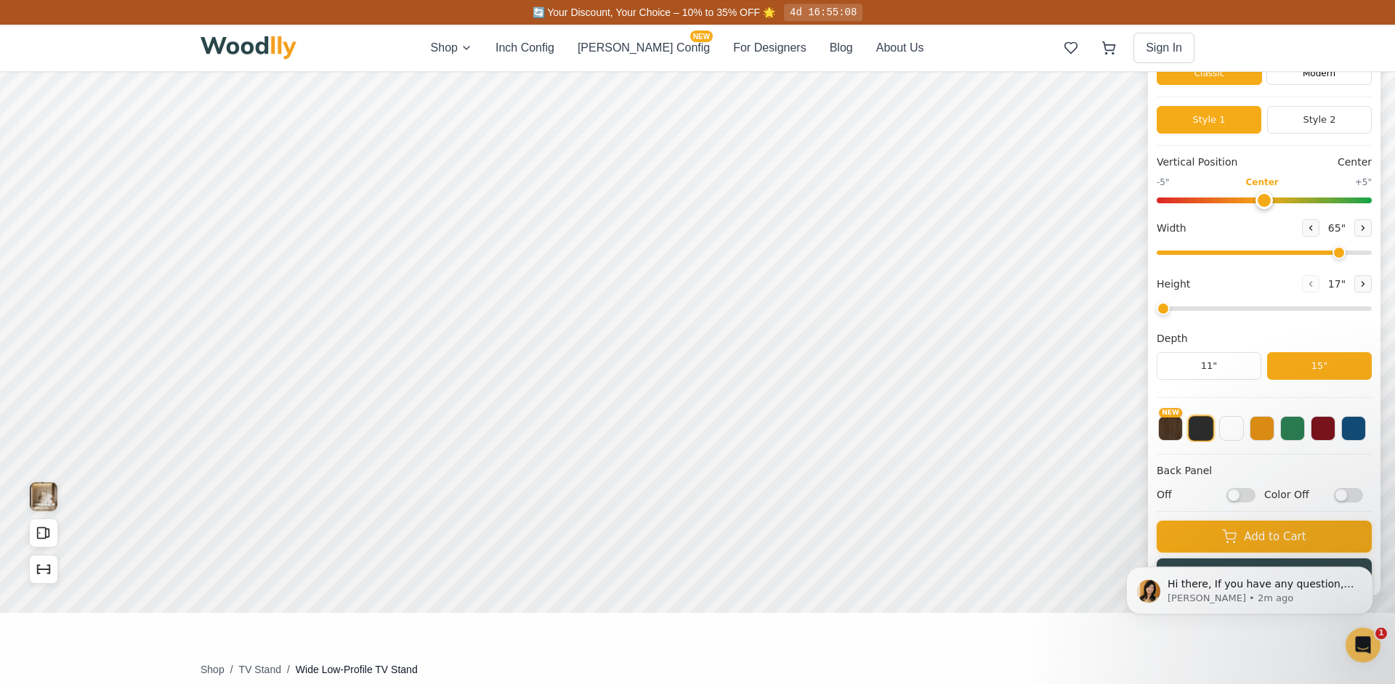
click at [1253, 498] on input "Off" at bounding box center [1240, 496] width 29 height 15
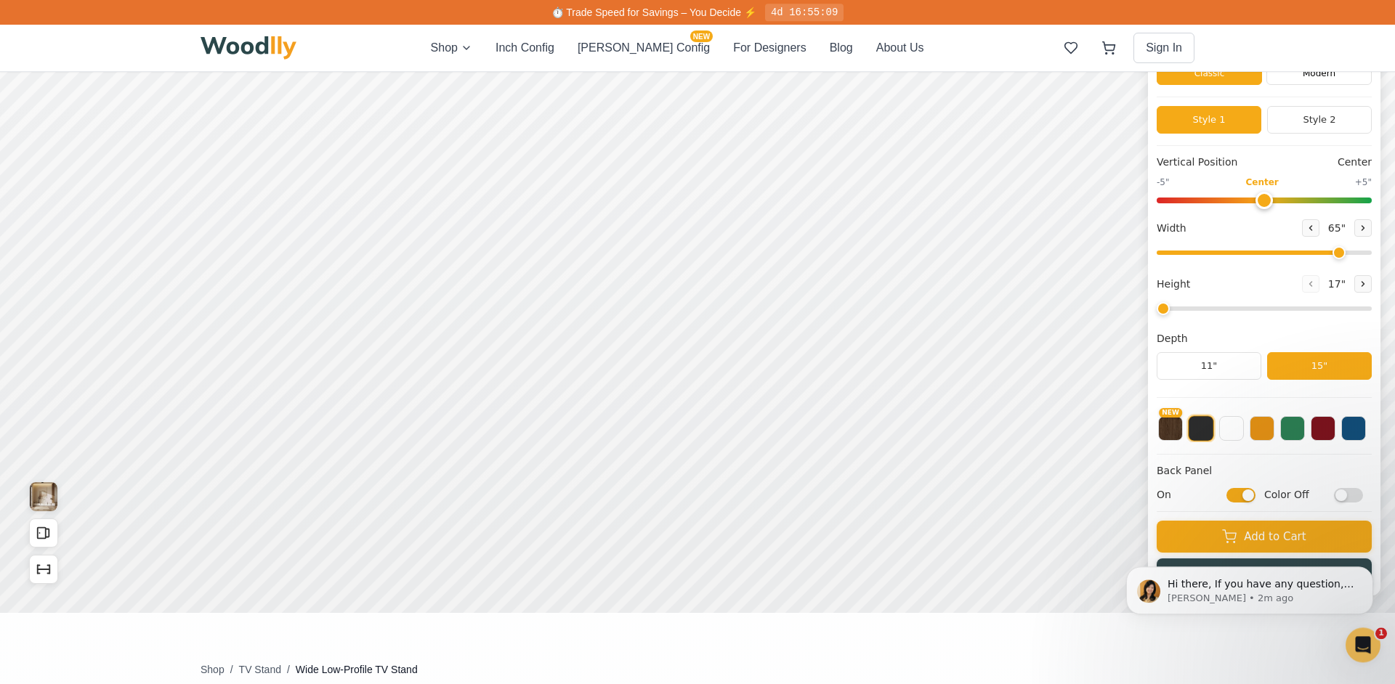
click at [1256, 493] on div "On Color Off" at bounding box center [1264, 495] width 215 height 15
click at [1249, 496] on input "On" at bounding box center [1240, 496] width 29 height 15
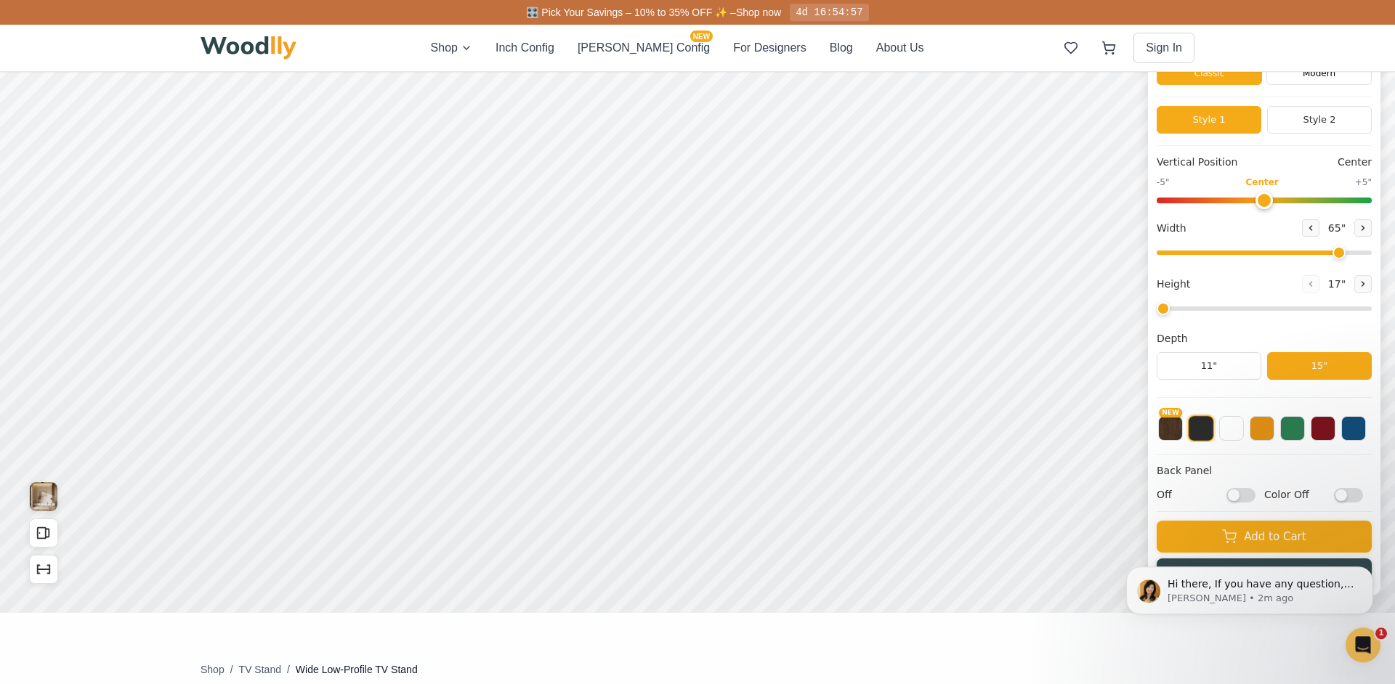
click at [1244, 497] on input "Off" at bounding box center [1240, 496] width 29 height 15
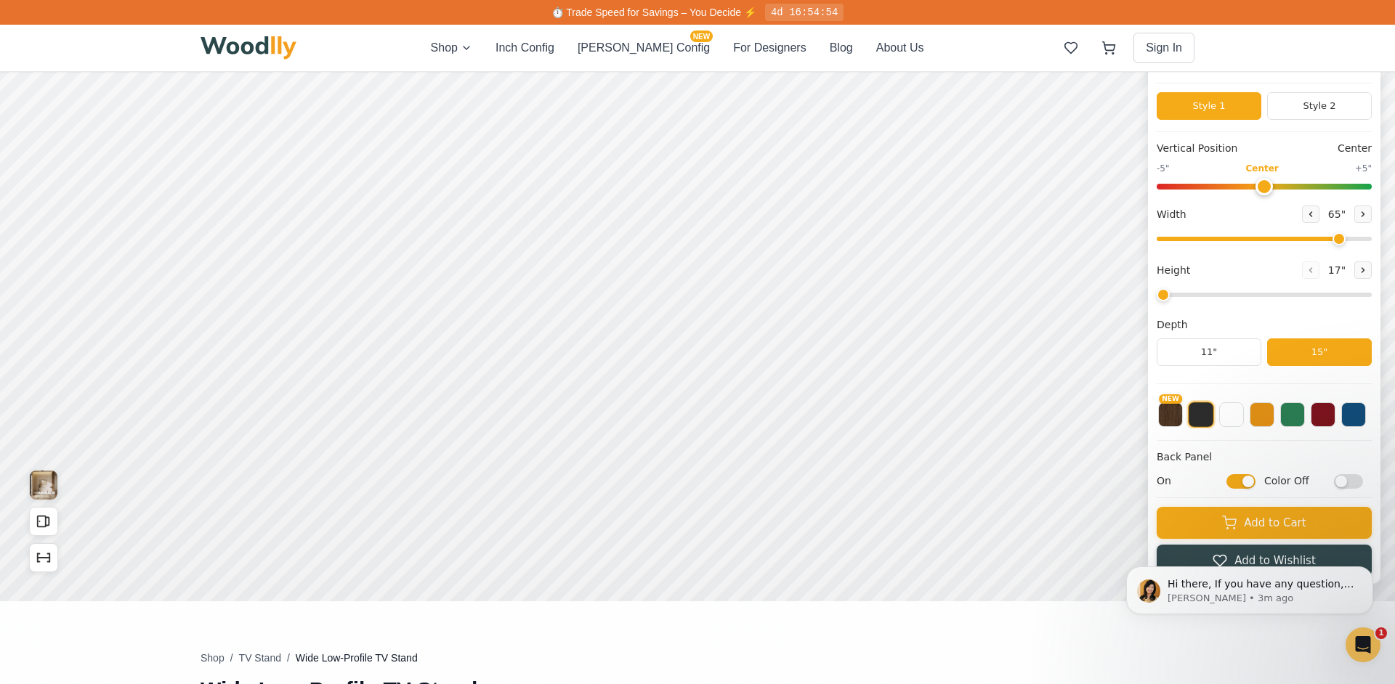
scroll to position [105, 0]
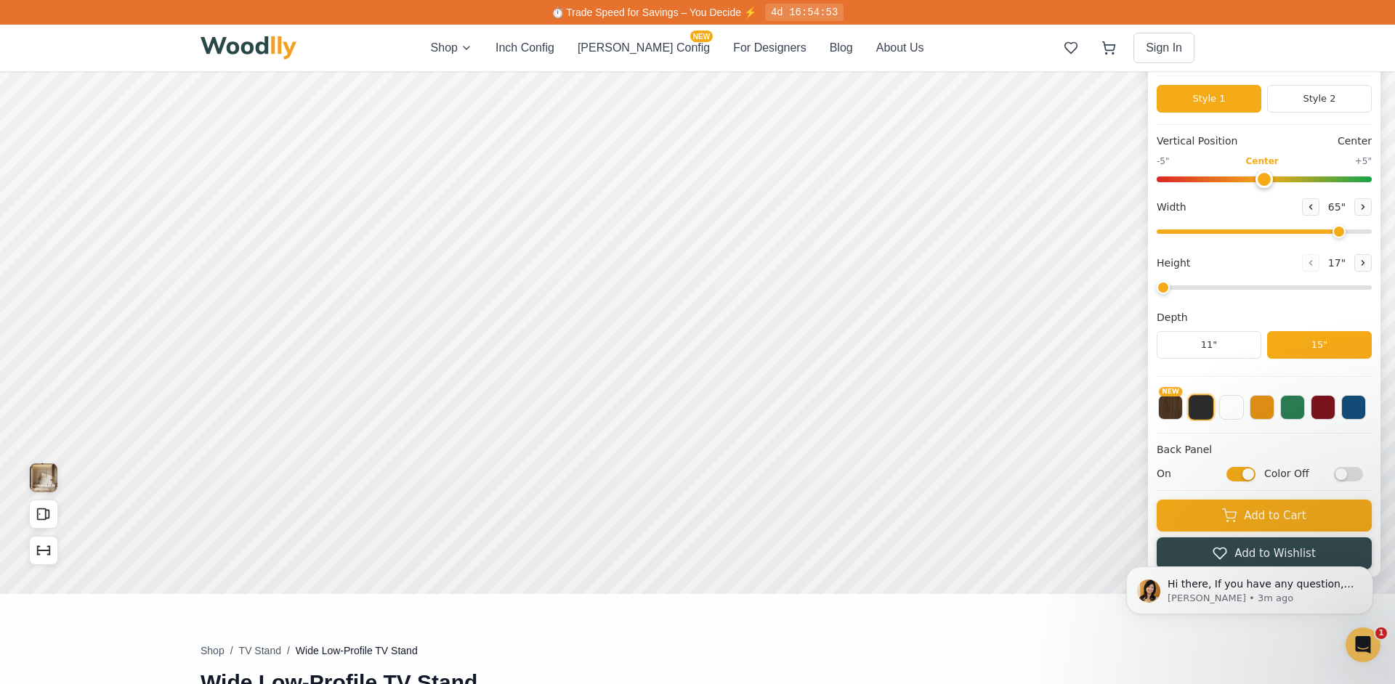
click at [1240, 472] on input "On" at bounding box center [1240, 474] width 29 height 15
checkbox input "false"
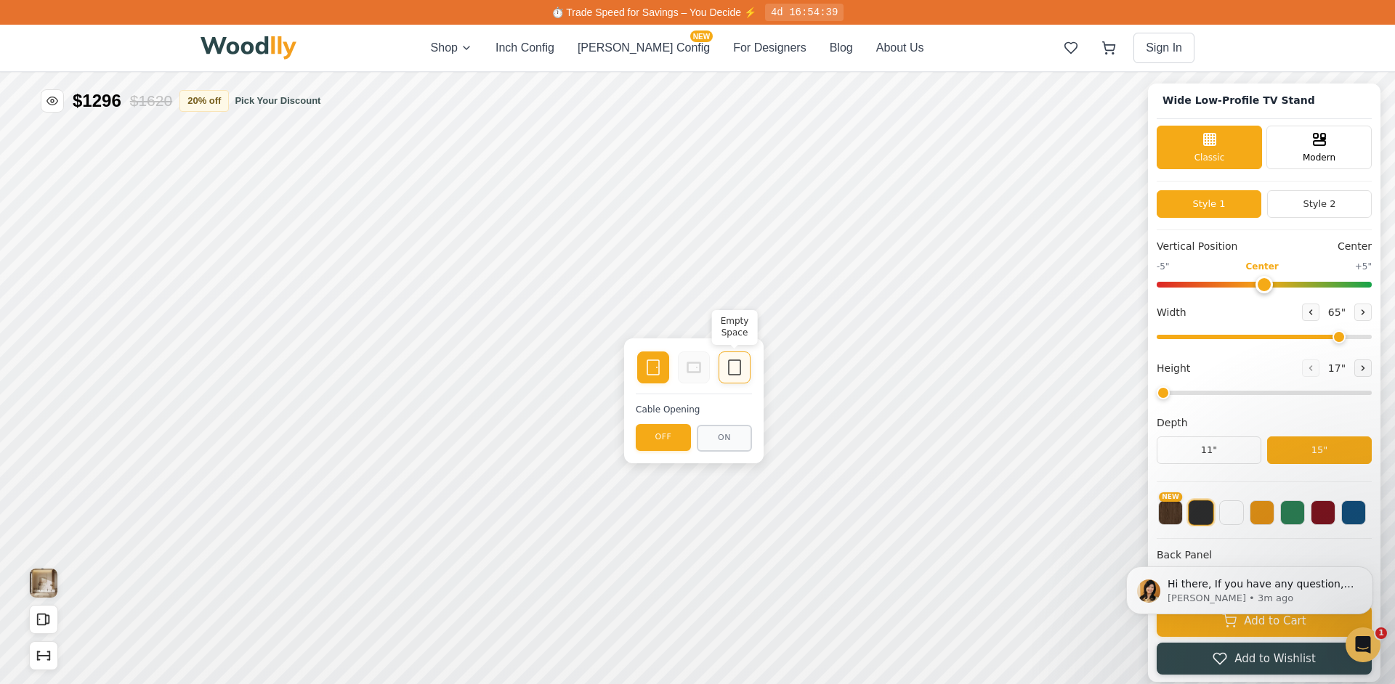
click at [734, 362] on icon at bounding box center [734, 367] width 17 height 17
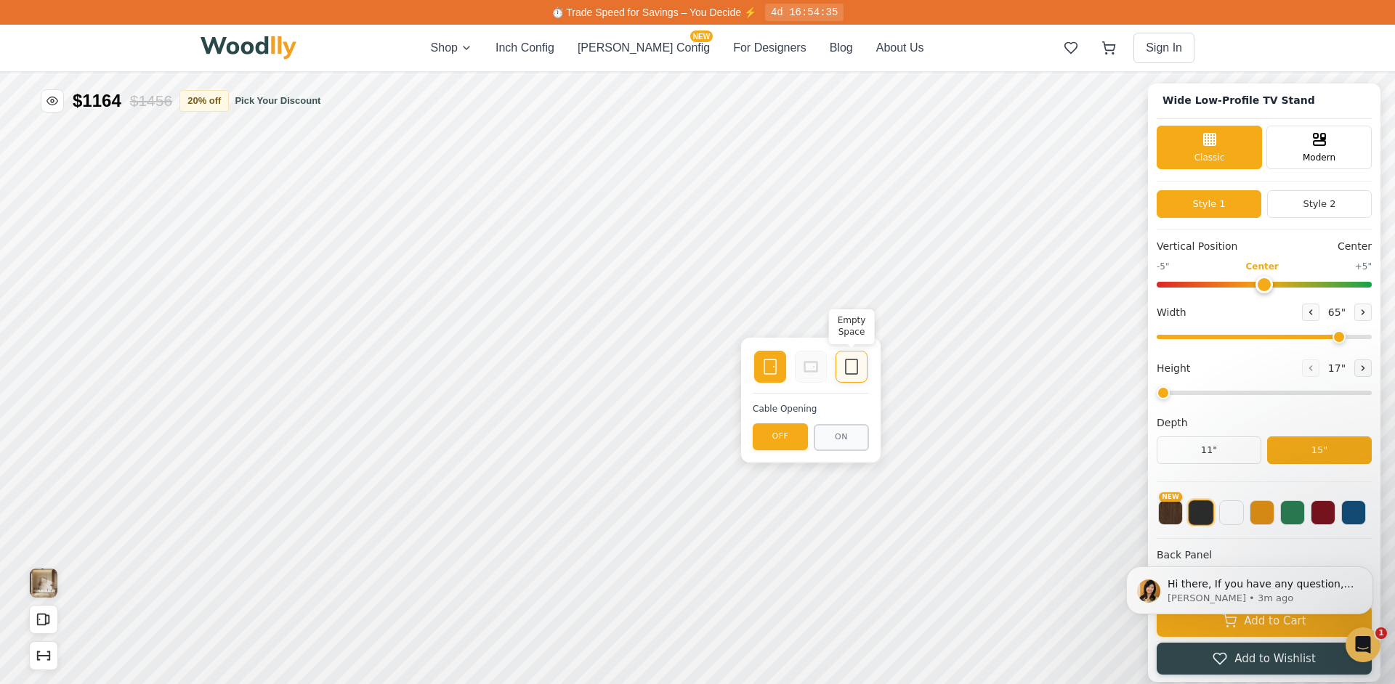
click at [857, 367] on icon at bounding box center [851, 366] width 17 height 17
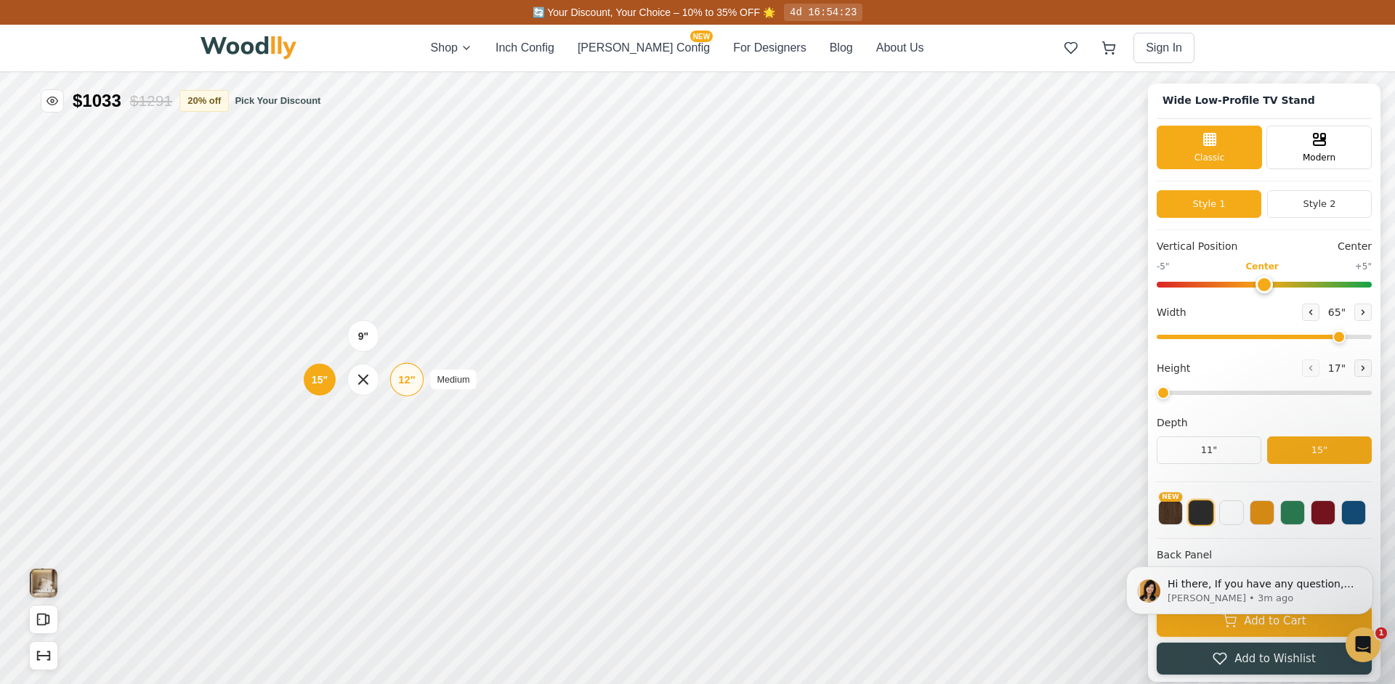
click at [408, 385] on div "12"" at bounding box center [406, 380] width 17 height 16
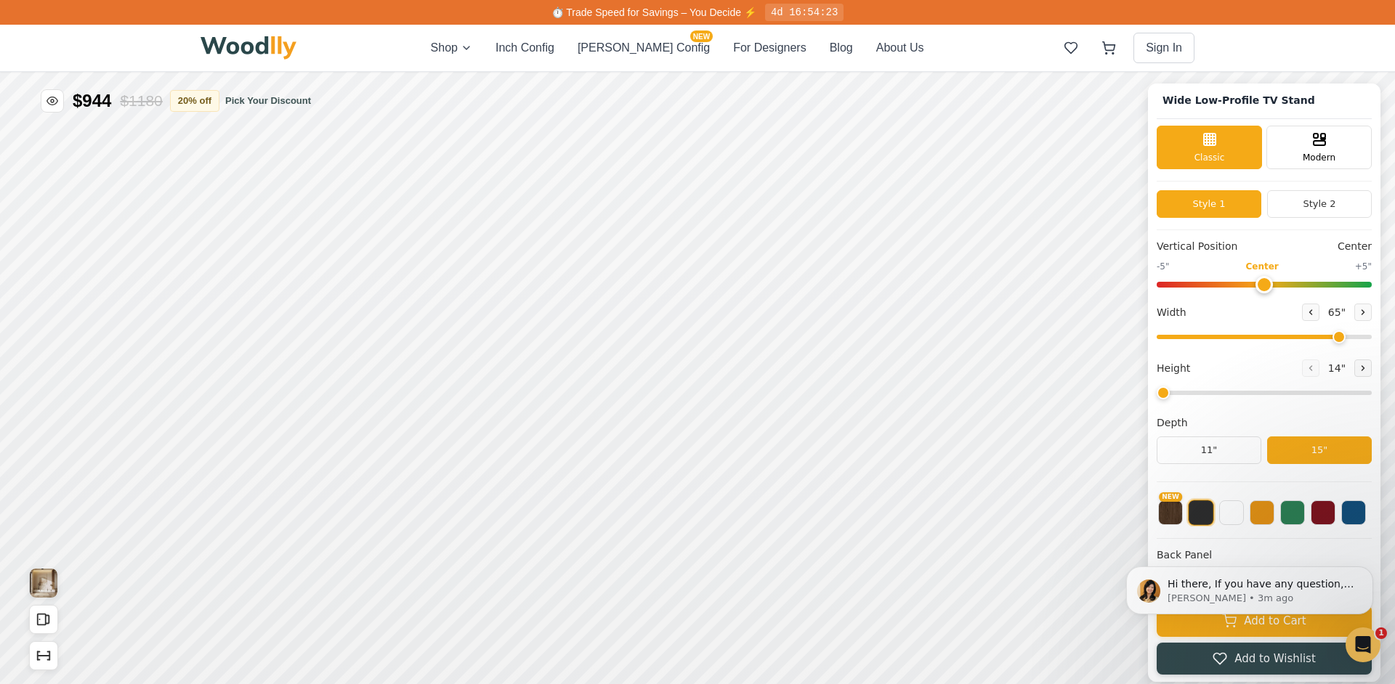
scroll to position [17, 0]
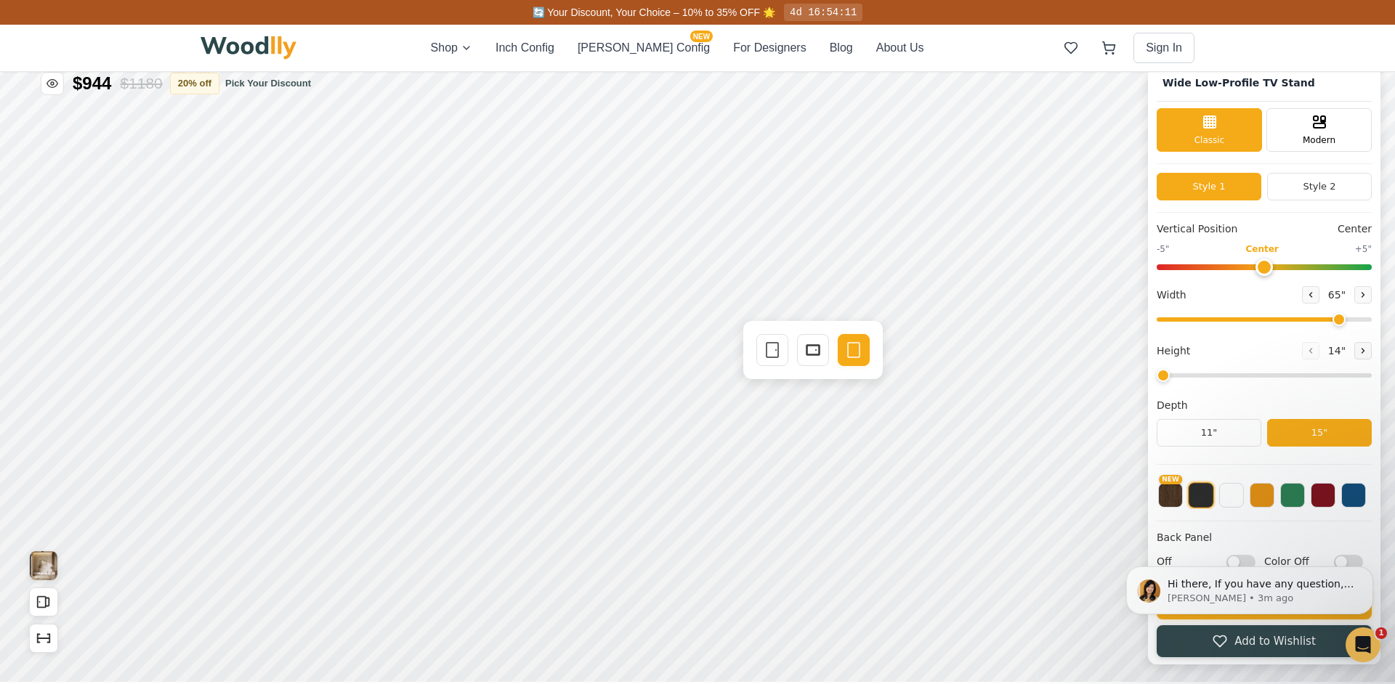
click at [1202, 459] on div "Vertical Position Center -5" Center +5" Width 65 " Height 14 " Depth 11" 15"" at bounding box center [1264, 343] width 215 height 243
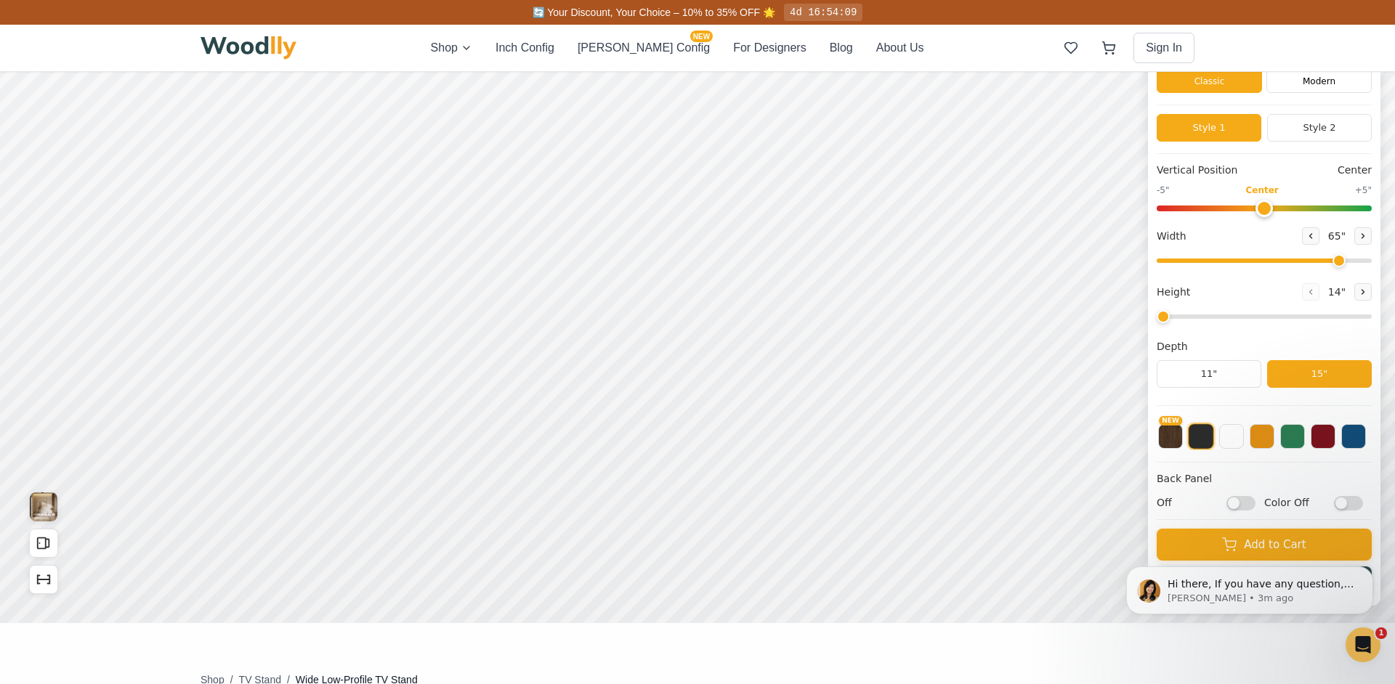
scroll to position [132, 0]
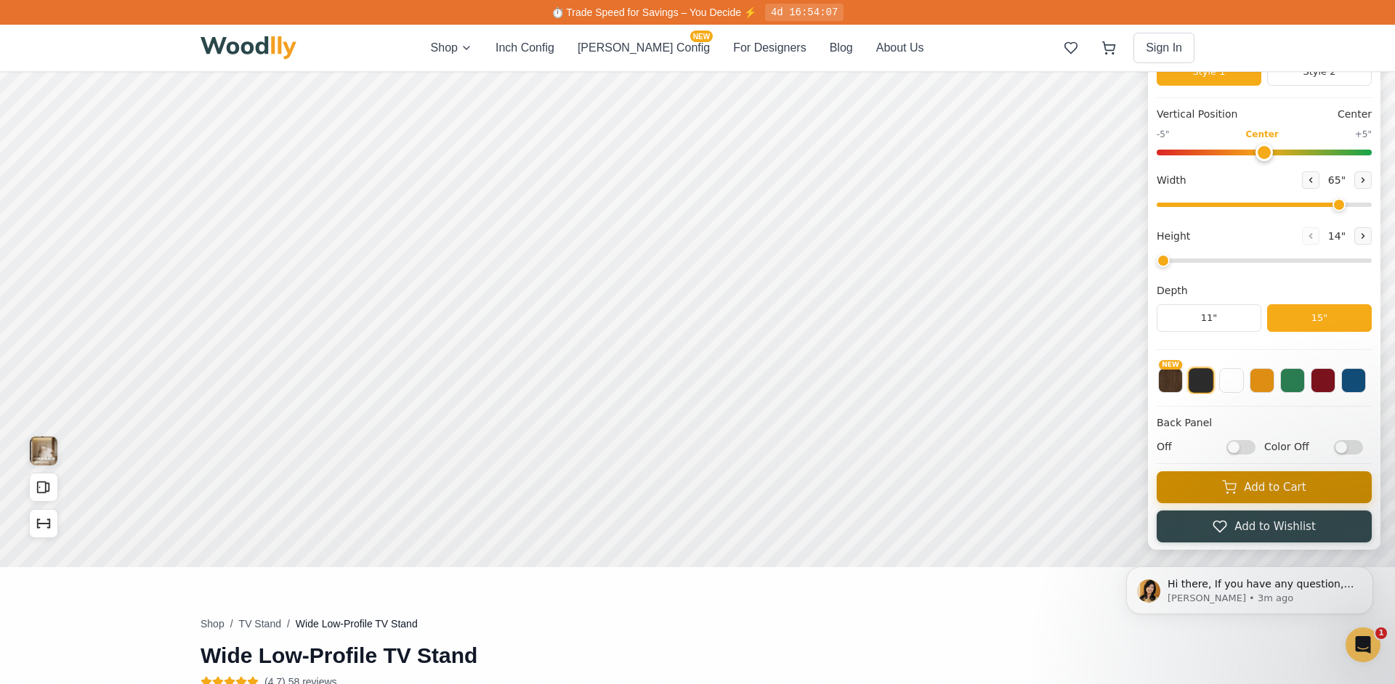
click at [1288, 486] on button "Add to Cart" at bounding box center [1264, 487] width 215 height 32
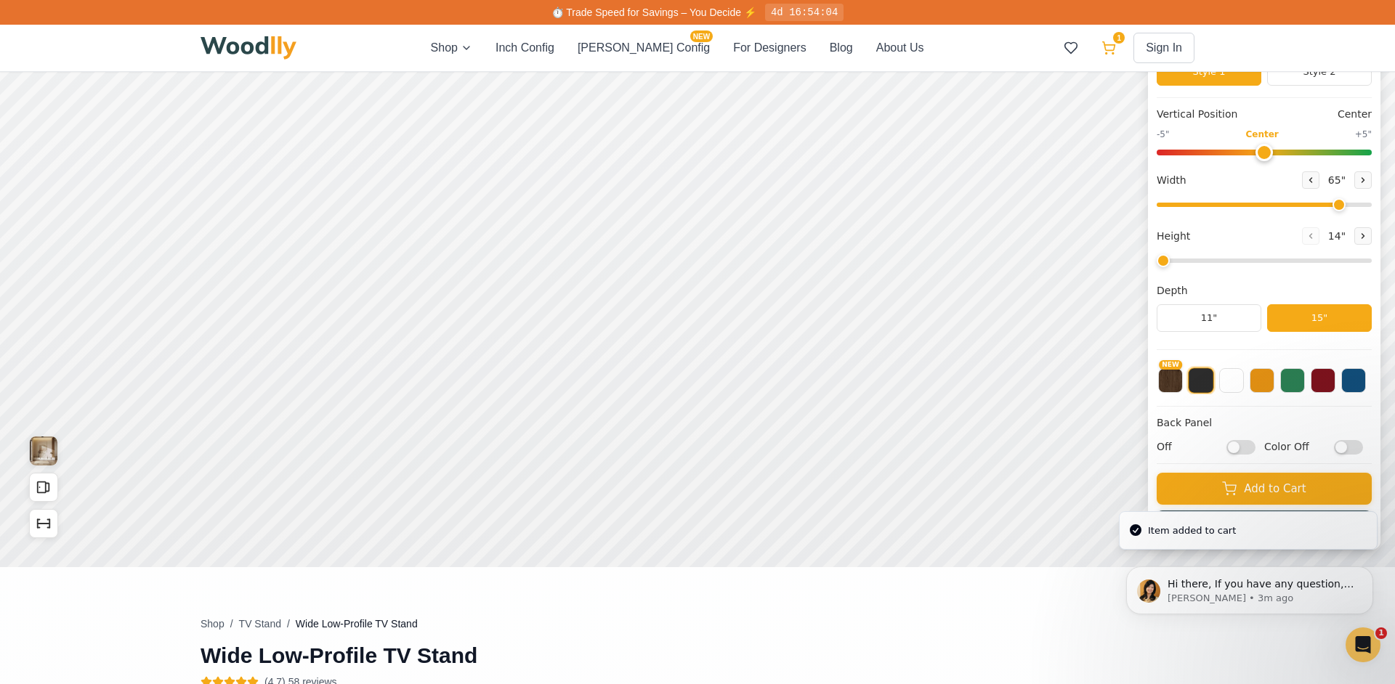
click at [1104, 39] on button "1" at bounding box center [1109, 48] width 26 height 26
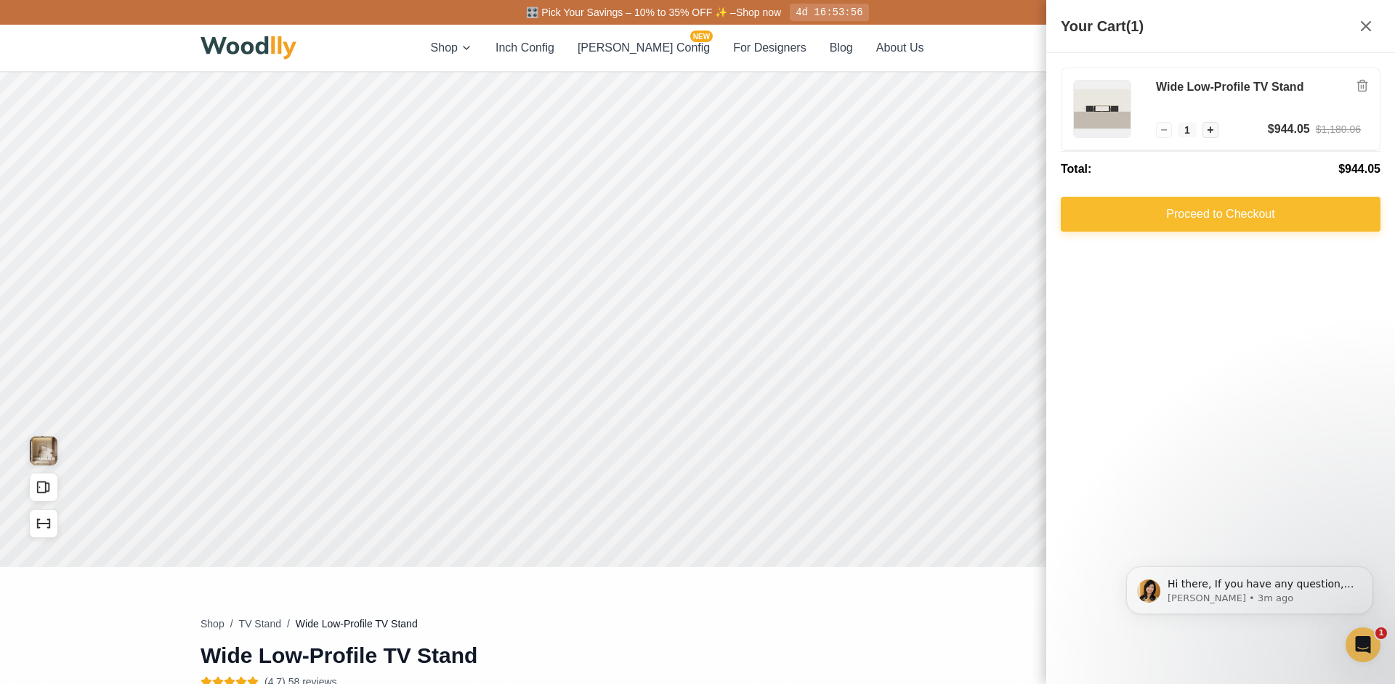
click at [1208, 212] on button "Proceed to Checkout" at bounding box center [1221, 214] width 320 height 35
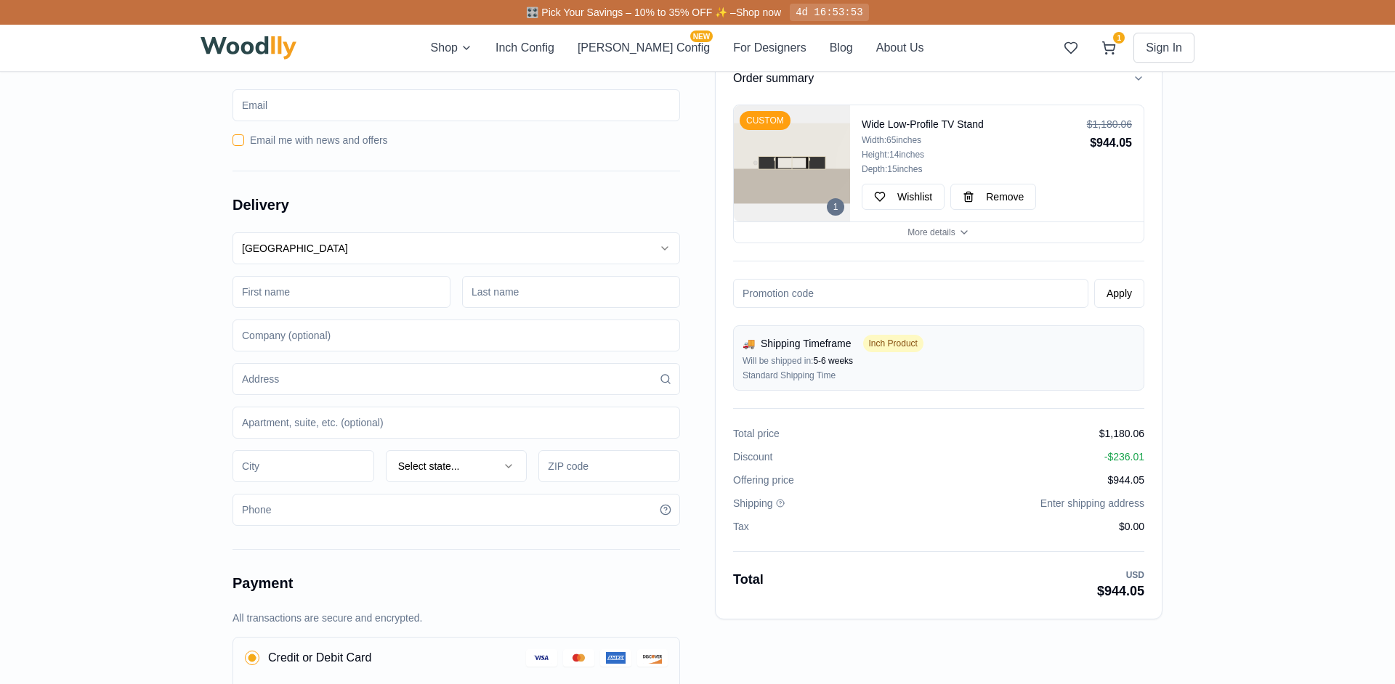
scroll to position [16, 0]
click at [288, 299] on input at bounding box center [341, 295] width 218 height 32
type input "Diego"
type input "[PERSON_NAME]"
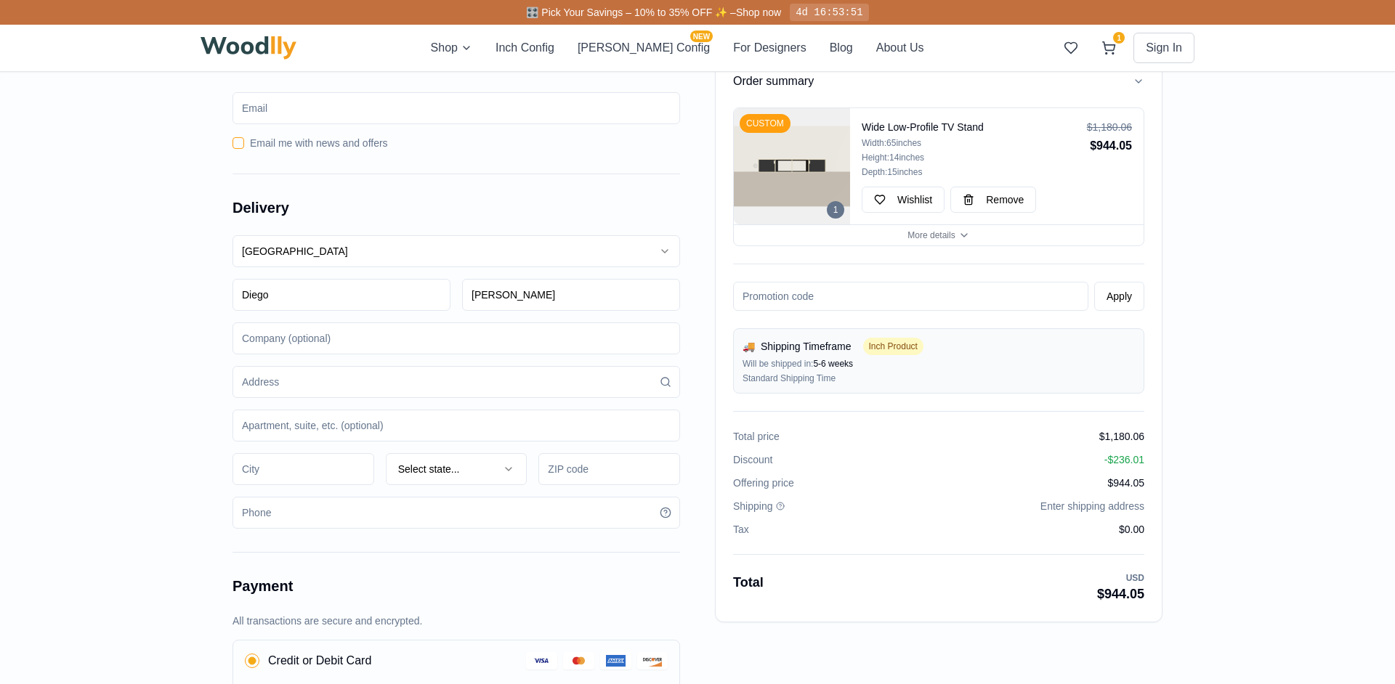
type input "1227 Delano St"
type input "1"
type input "Austin"
type input "78721"
type input "7874671553"
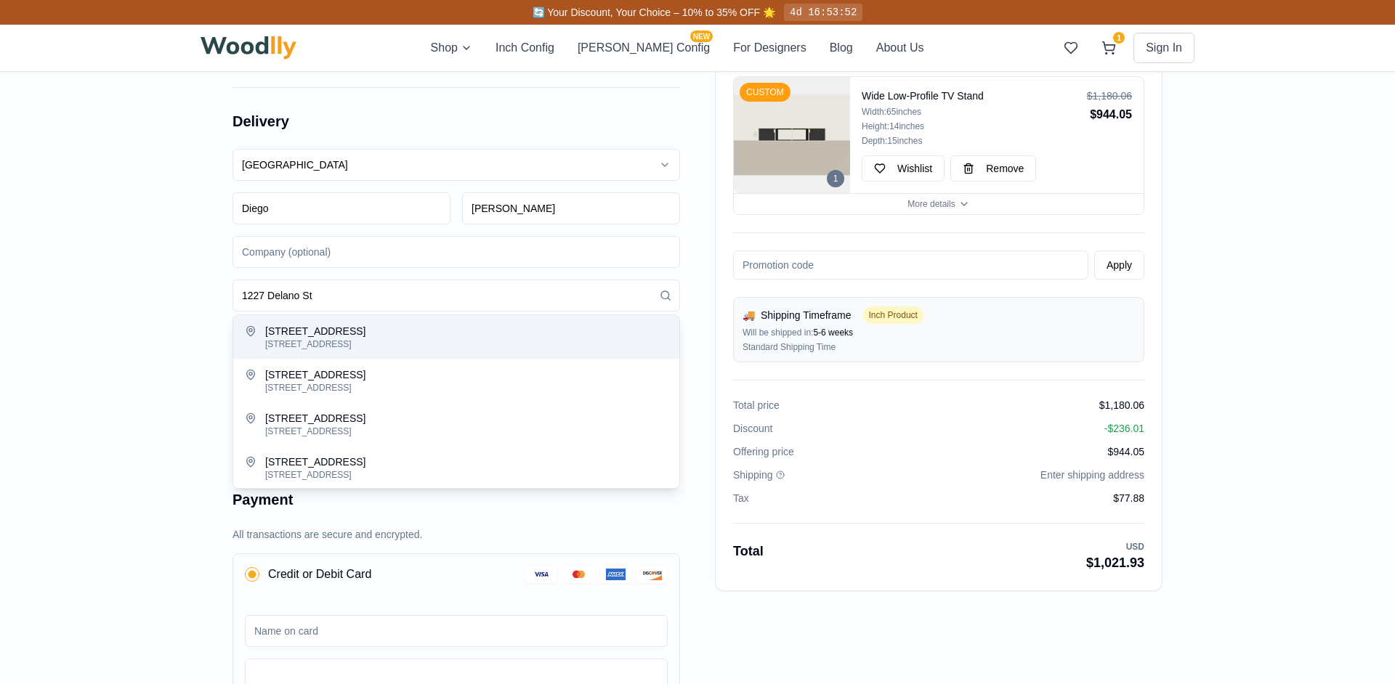
scroll to position [121, 0]
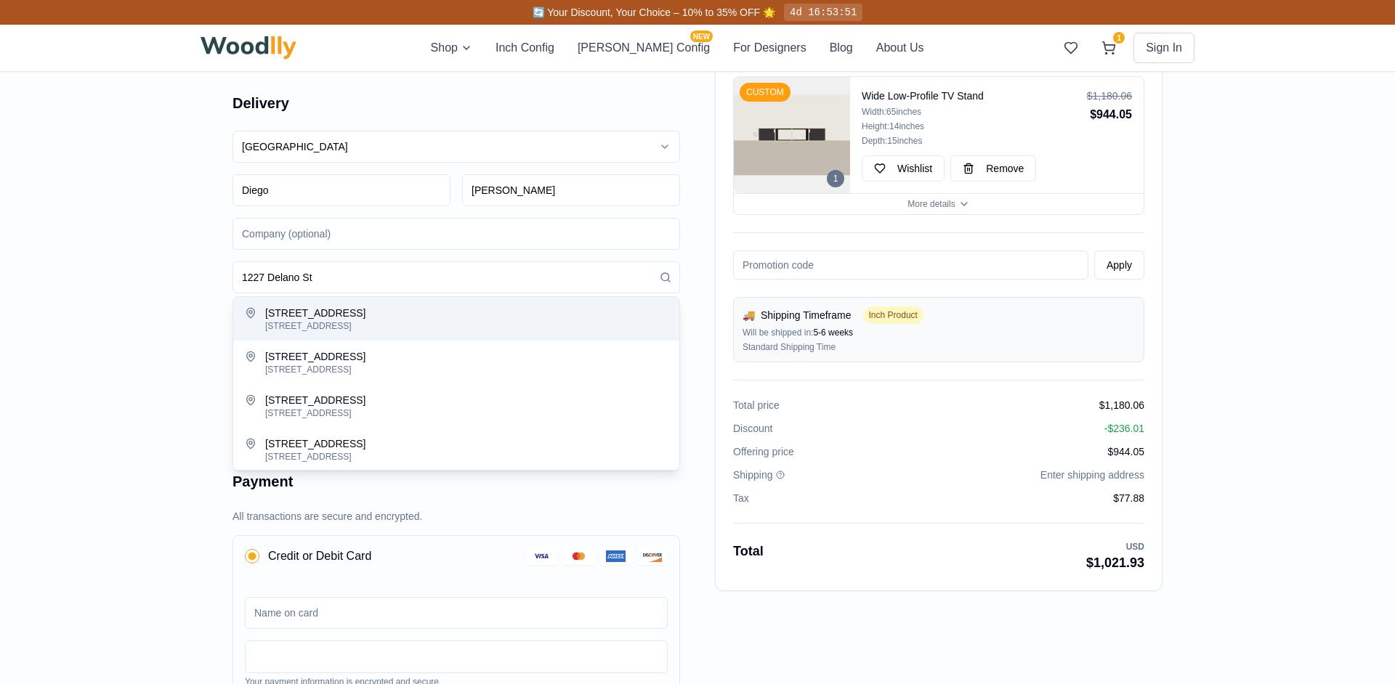
click at [306, 327] on div "[STREET_ADDRESS]" at bounding box center [466, 326] width 402 height 12
type input "[STREET_ADDRESS]"
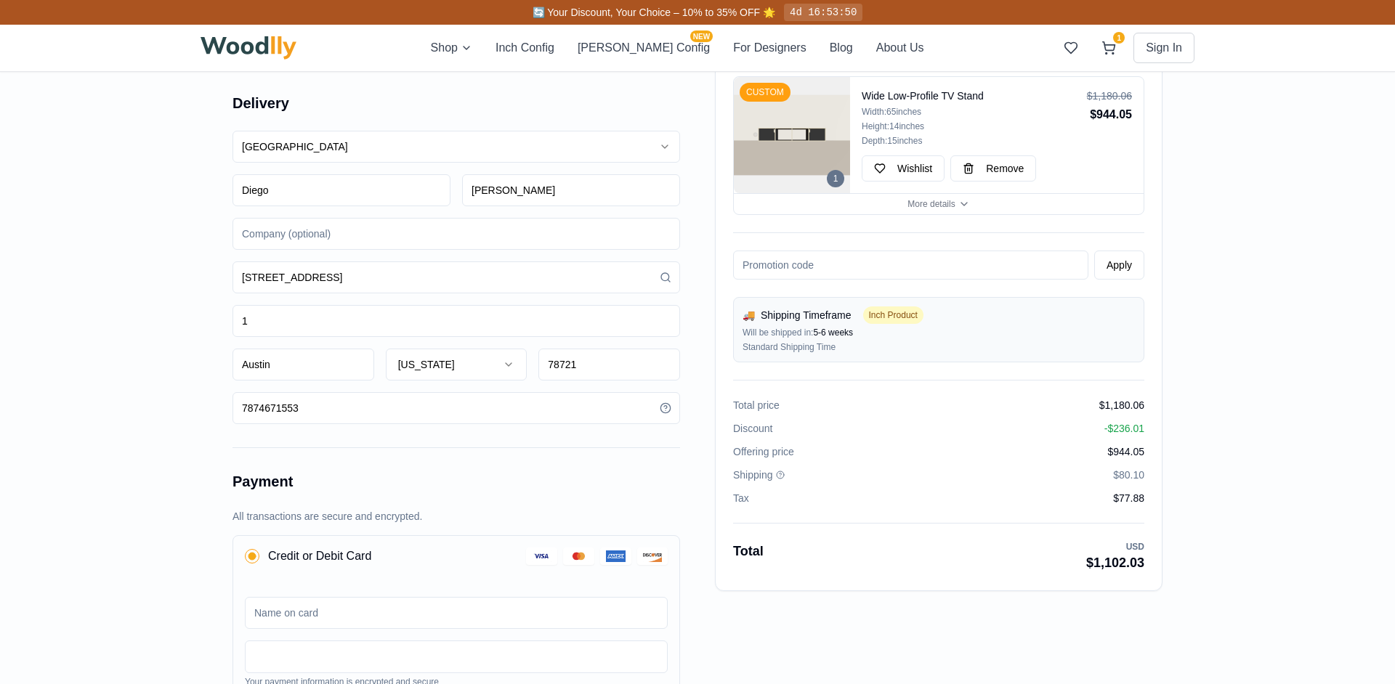
scroll to position [198, 0]
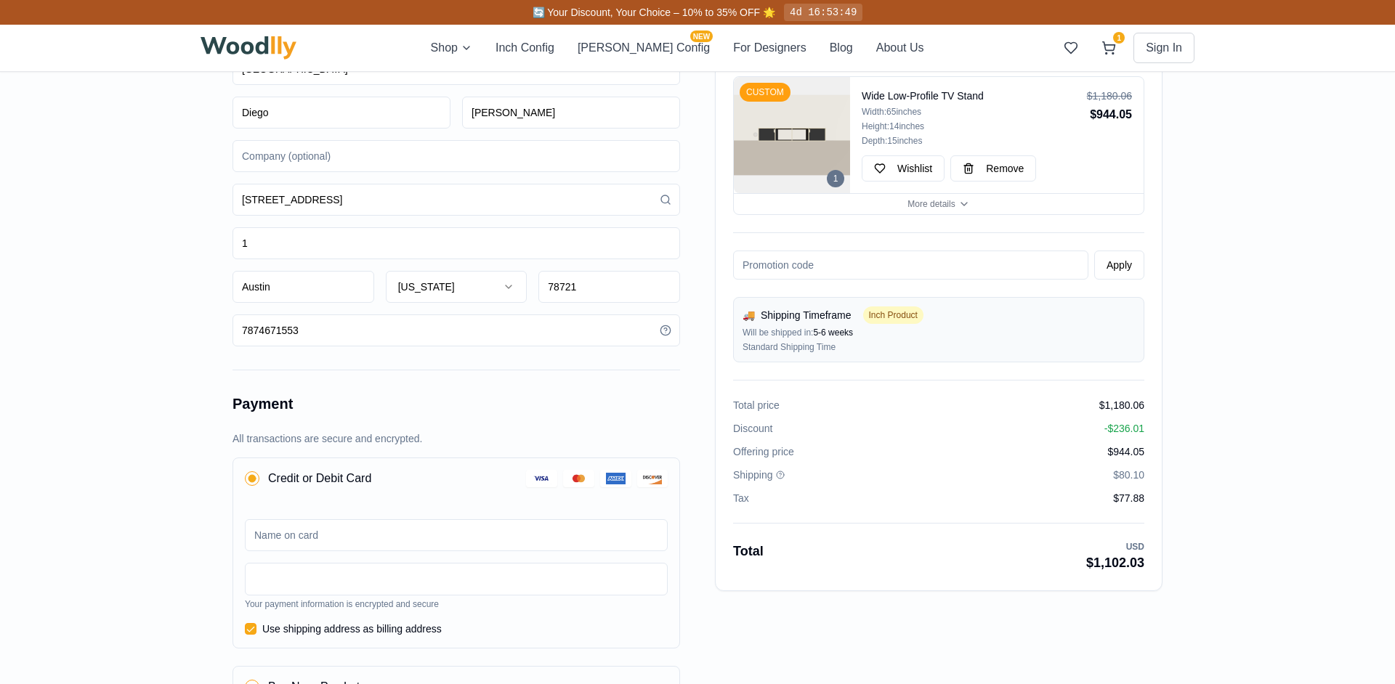
click at [202, 422] on form "Order summary 1 CUSTOM Wide Low-Profile TV Stand Width: 65 inches Height: 14 in…" at bounding box center [698, 370] width 994 height 996
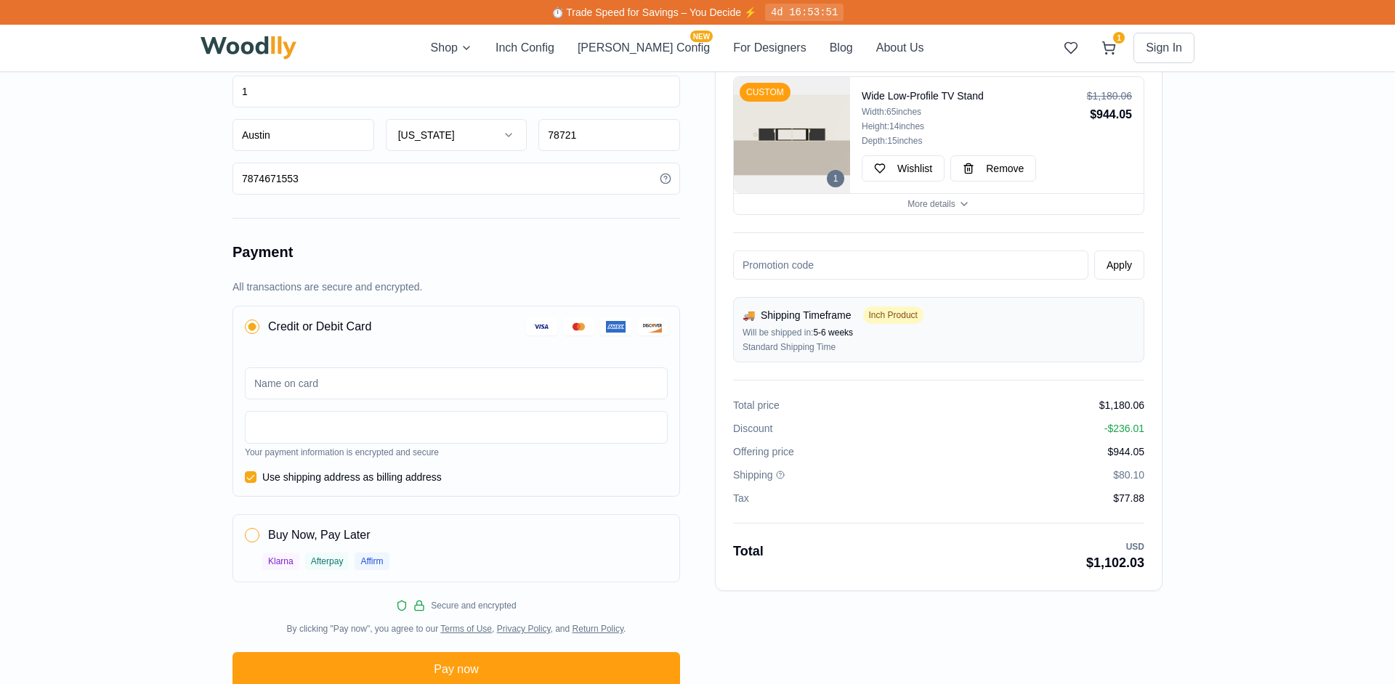
scroll to position [405, 0]
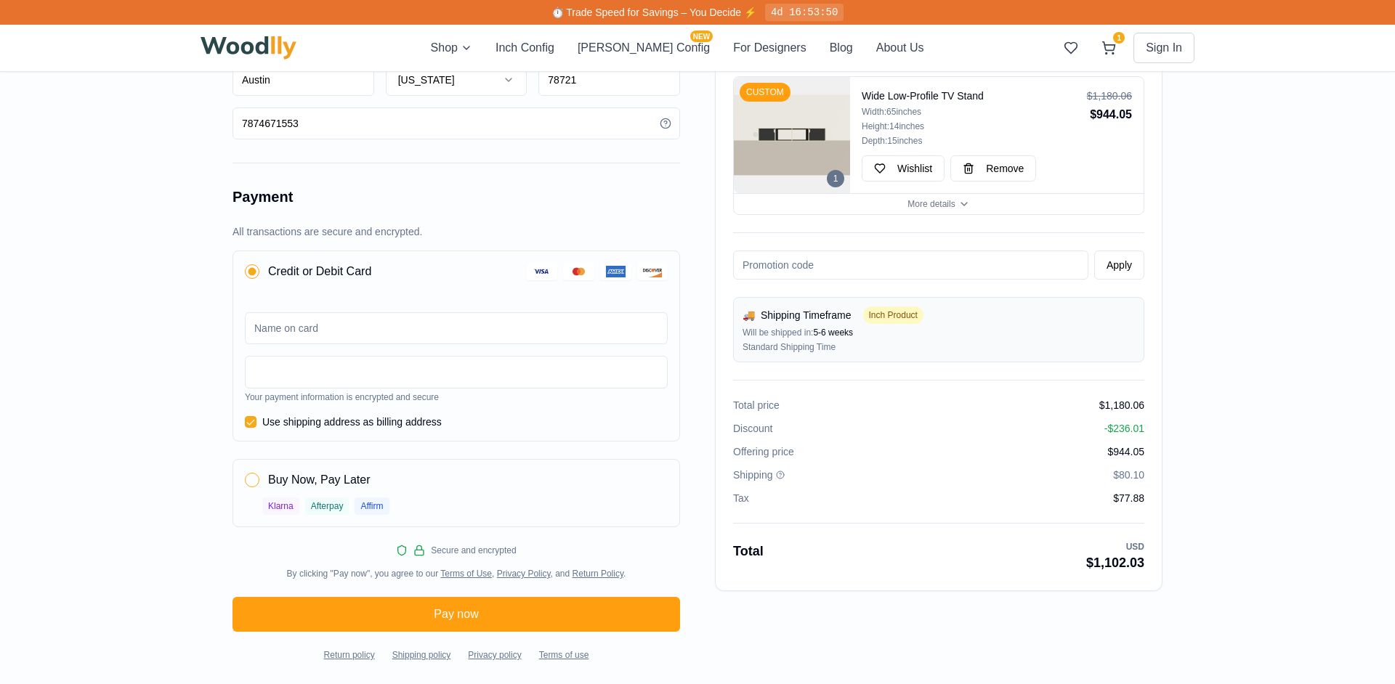
click at [246, 480] on button "button" at bounding box center [252, 480] width 15 height 15
radio input "false"
radio input "true"
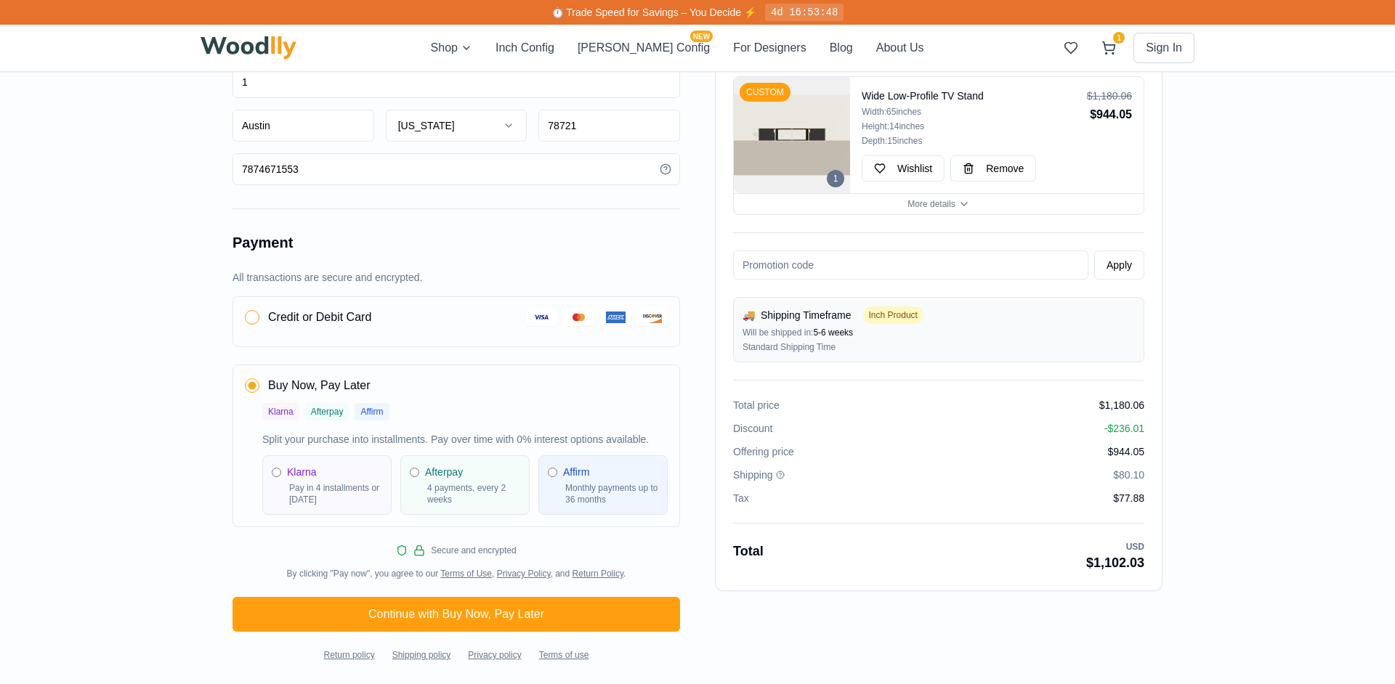
click at [596, 482] on div "Affirm Monthly payments up to 36 months" at bounding box center [602, 485] width 129 height 60
radio input "true"
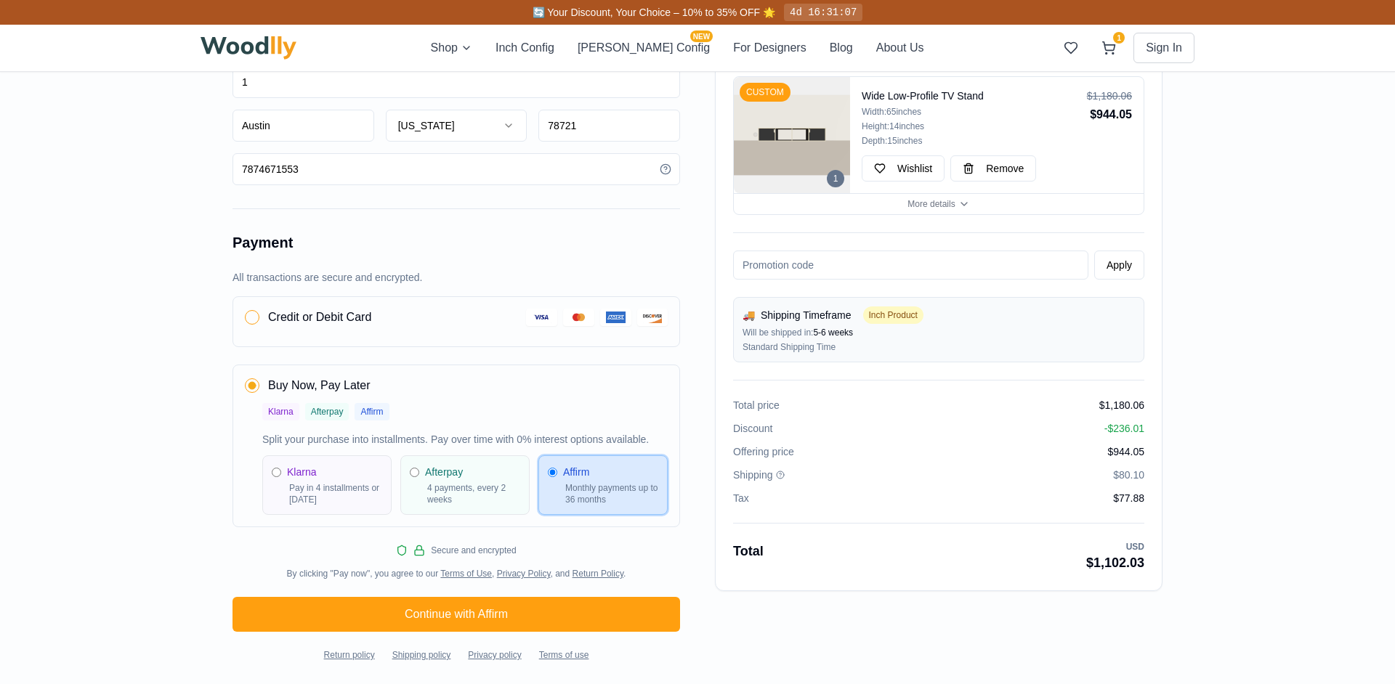
scroll to position [163, 0]
